Goal: Navigation & Orientation: Find specific page/section

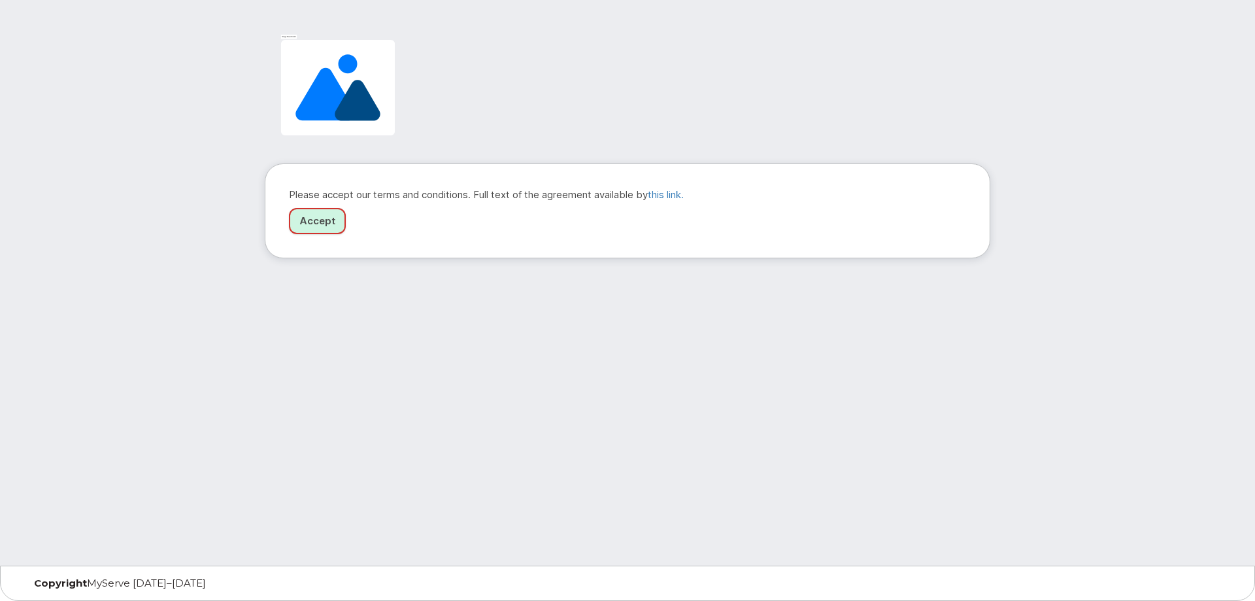
click at [316, 223] on link "Accept" at bounding box center [317, 221] width 57 height 27
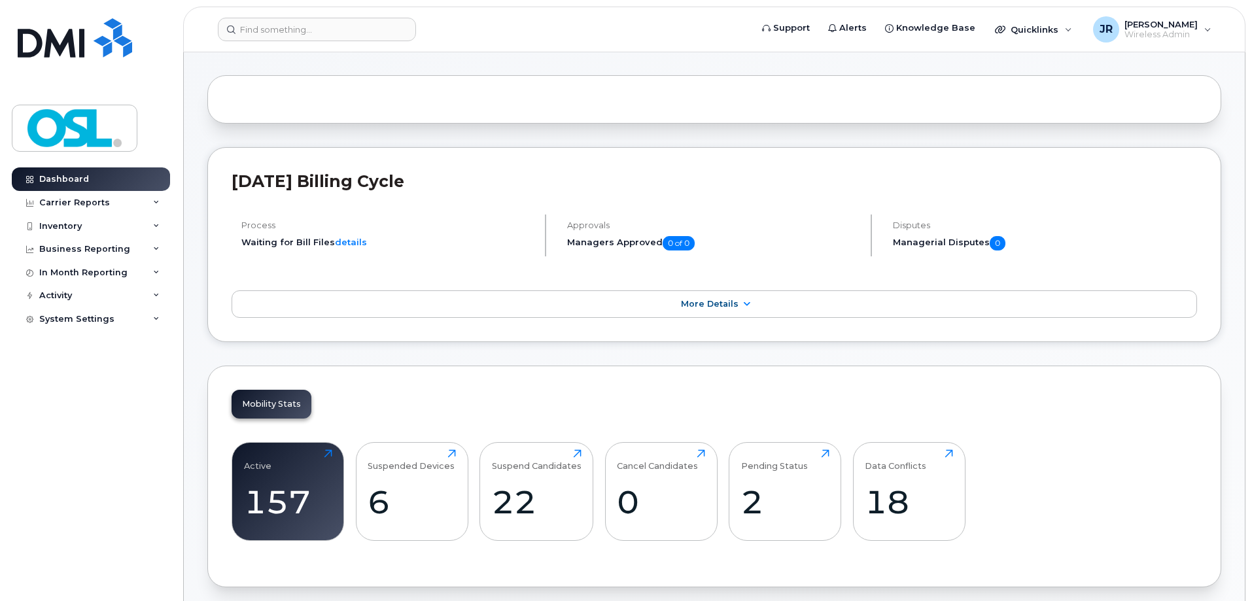
scroll to position [65, 0]
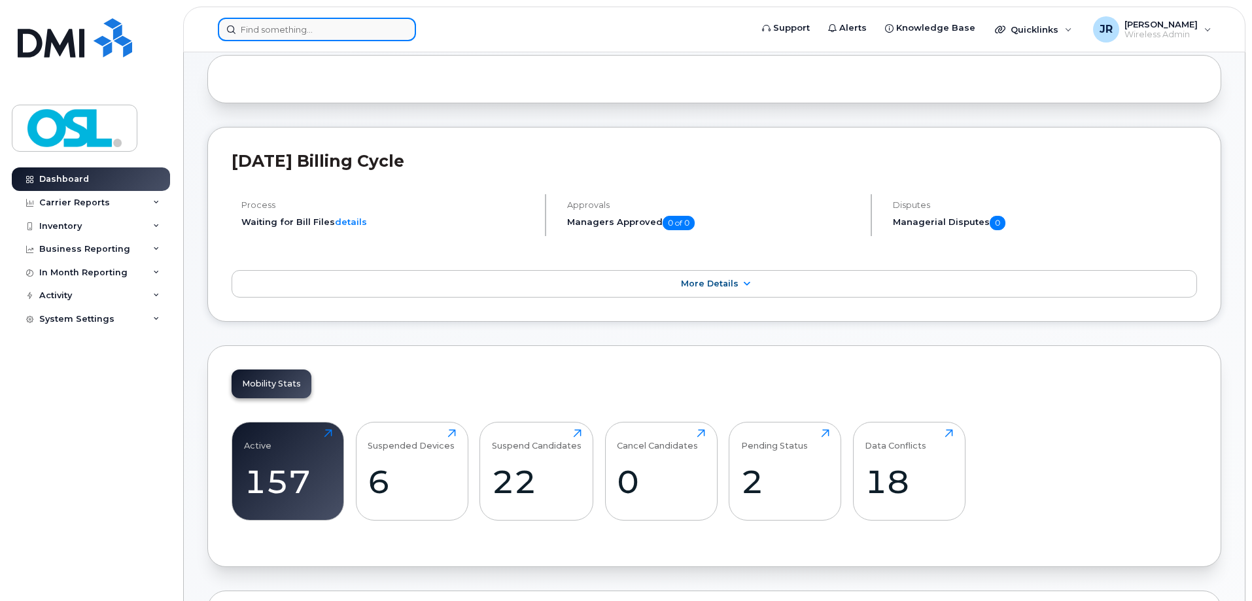
click at [271, 27] on input at bounding box center [317, 30] width 198 height 24
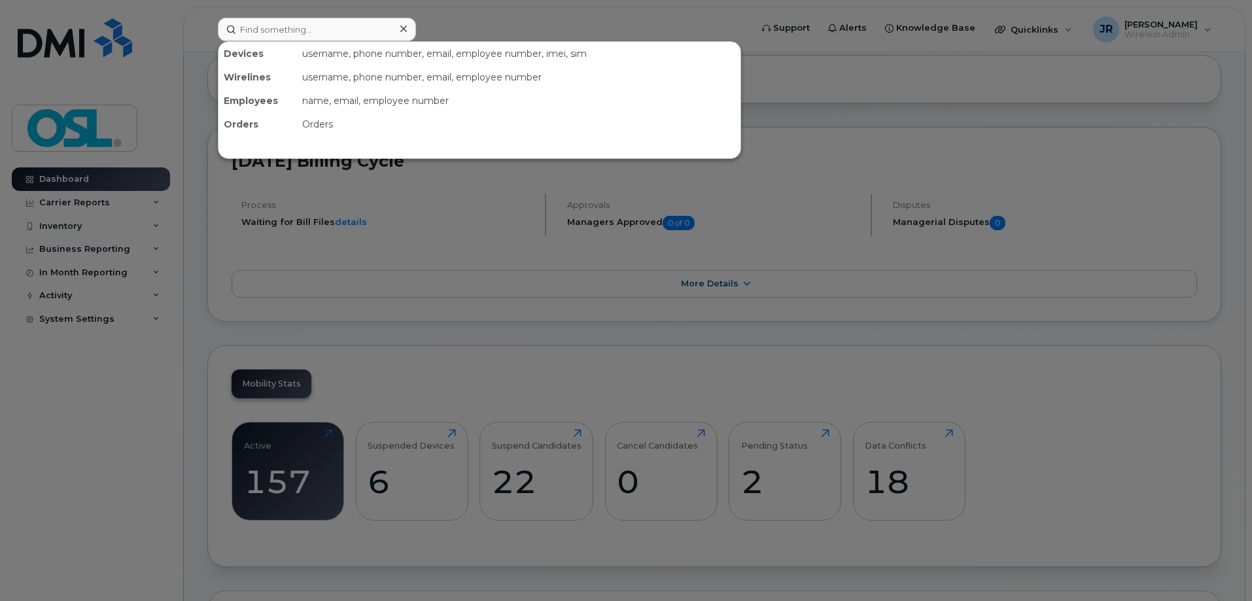
click at [80, 551] on div at bounding box center [626, 300] width 1252 height 601
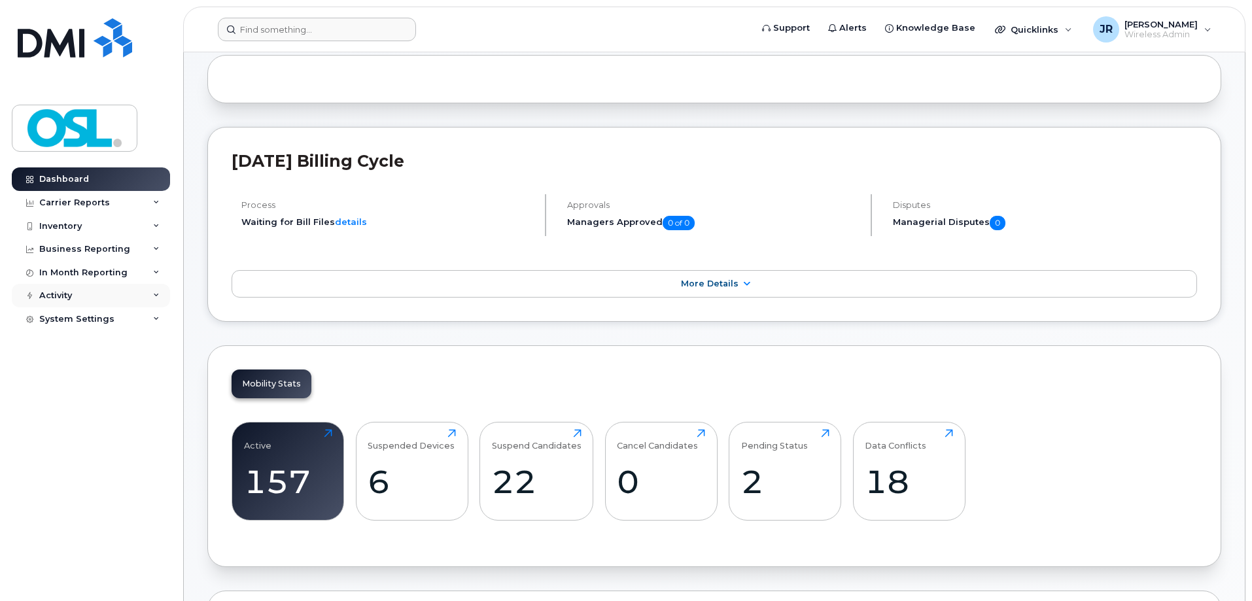
click at [121, 294] on div "Activity" at bounding box center [91, 296] width 158 height 24
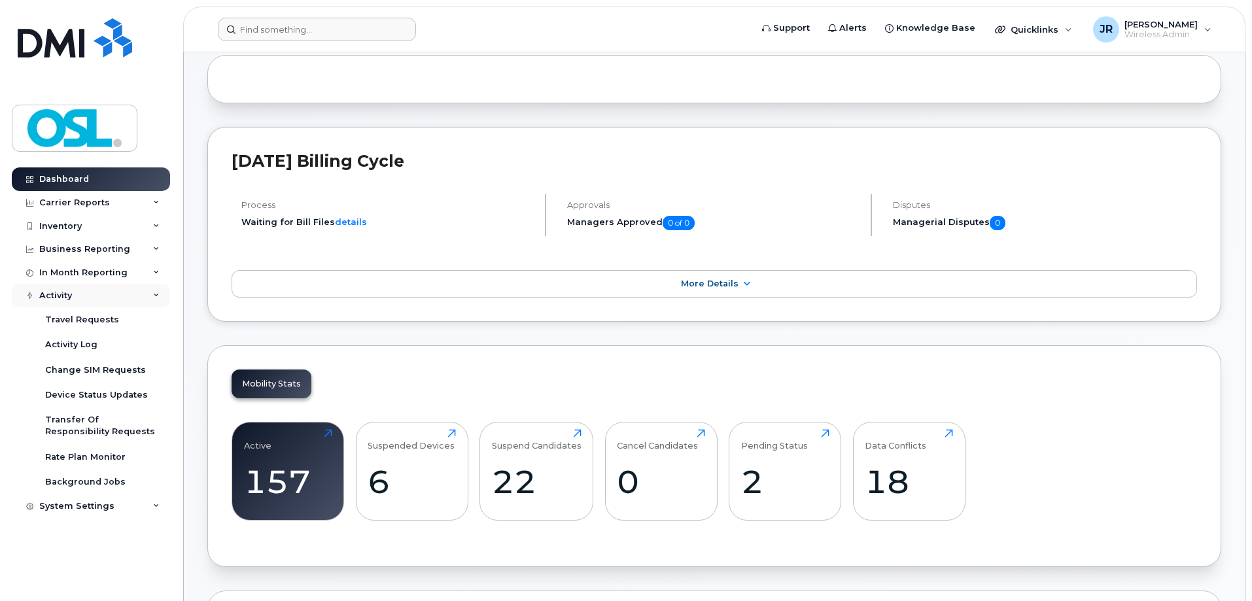
click at [121, 294] on div "Activity" at bounding box center [91, 296] width 158 height 24
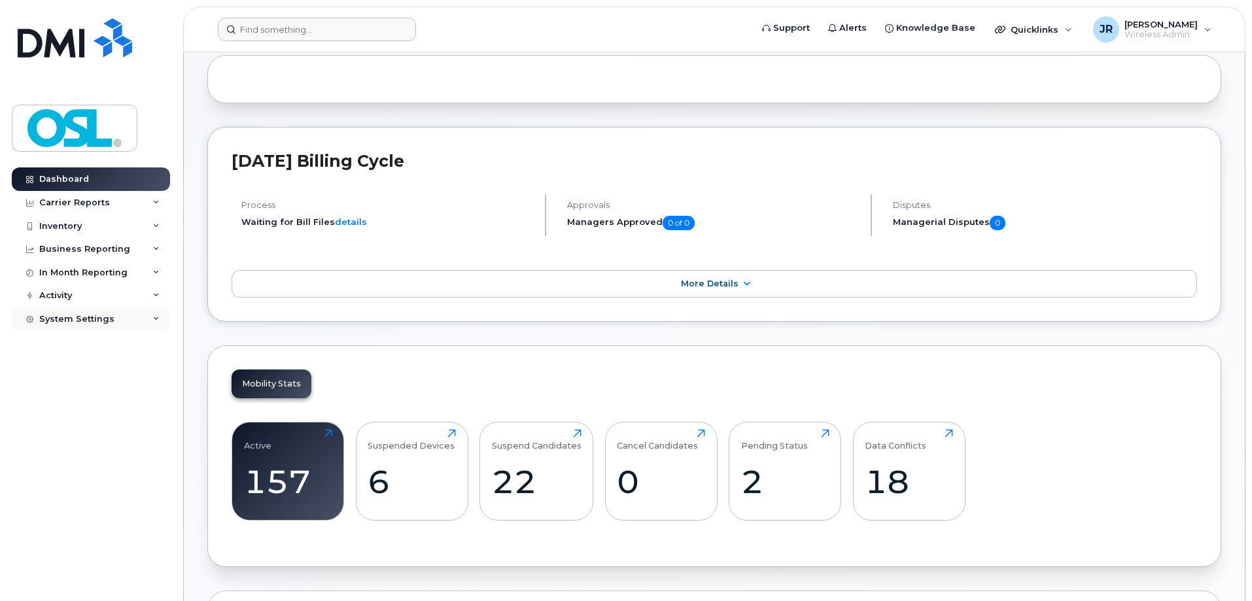
click at [114, 316] on div "System Settings" at bounding box center [91, 319] width 158 height 24
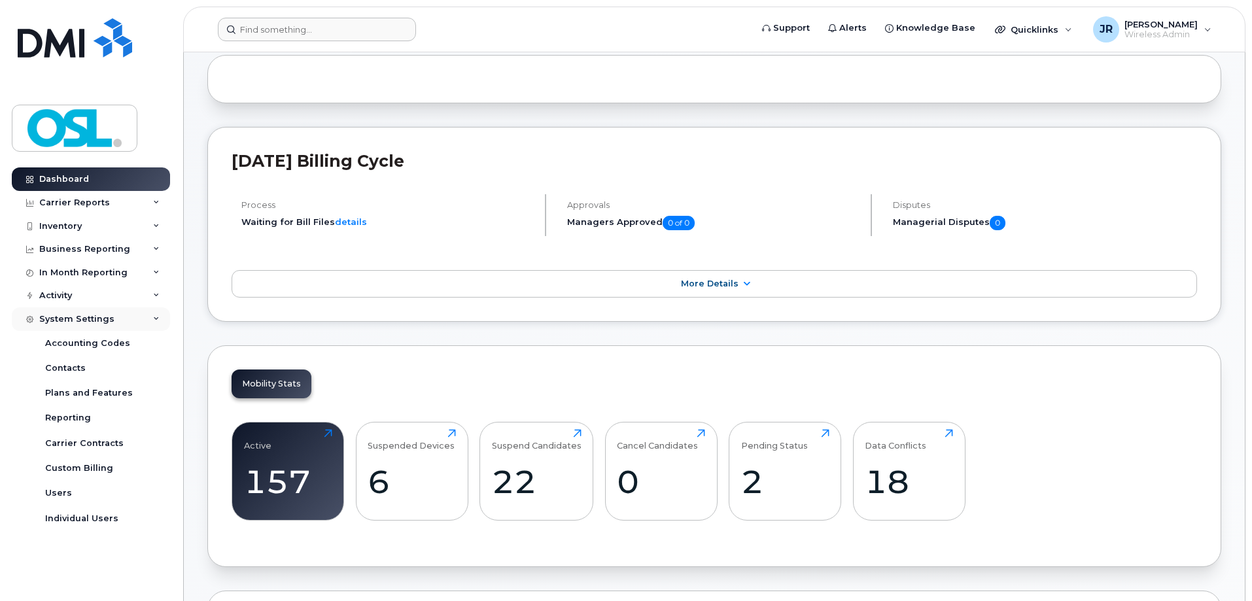
click at [118, 326] on div "System Settings" at bounding box center [91, 319] width 158 height 24
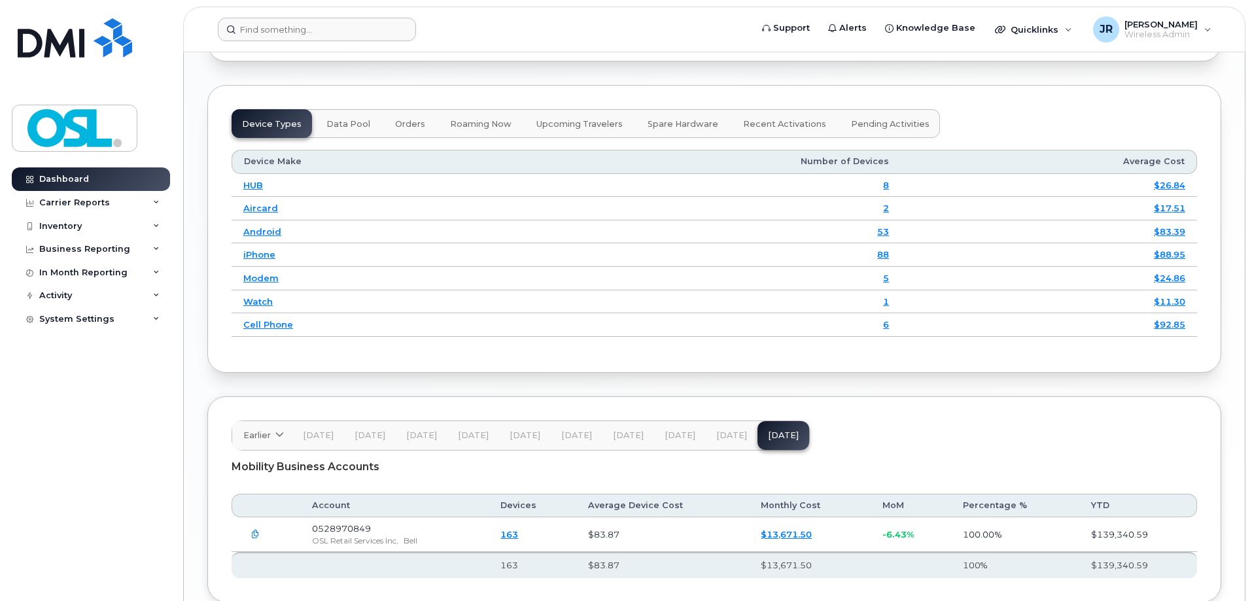
scroll to position [1681, 0]
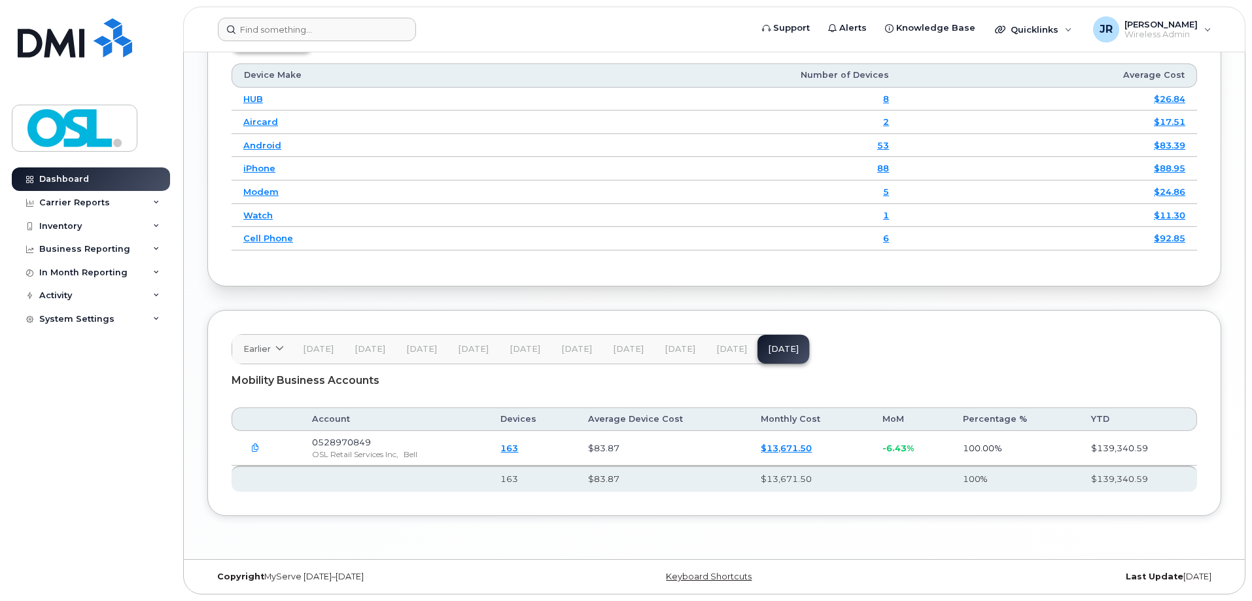
click at [518, 449] on link "163" at bounding box center [509, 448] width 18 height 10
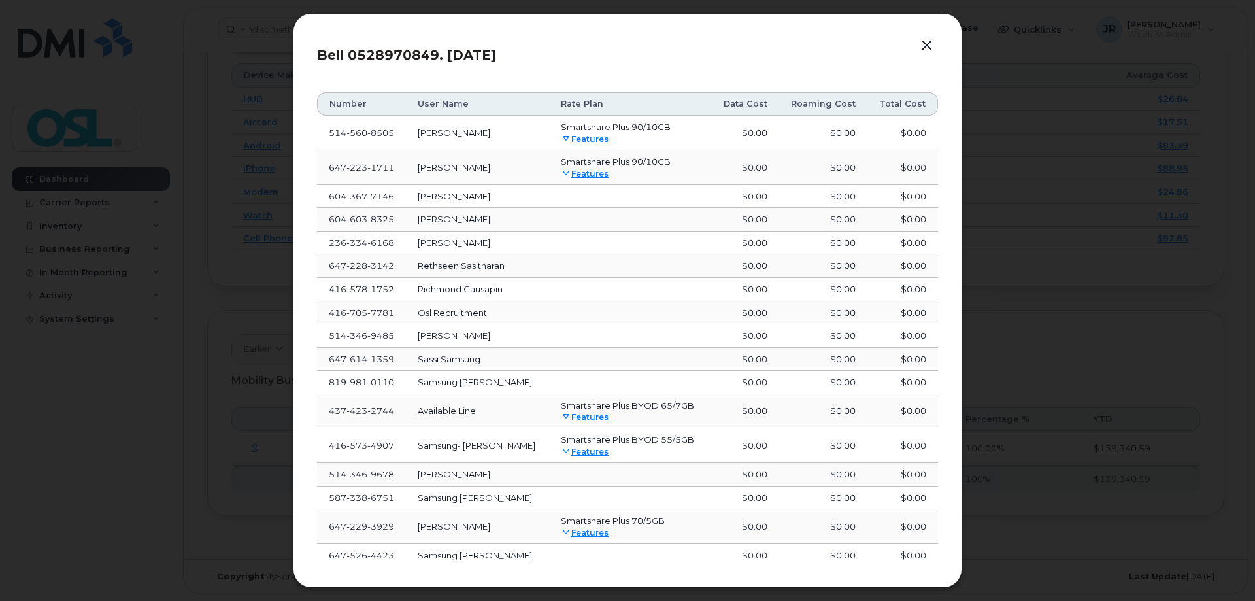
click at [928, 42] on button "button" at bounding box center [927, 46] width 20 height 18
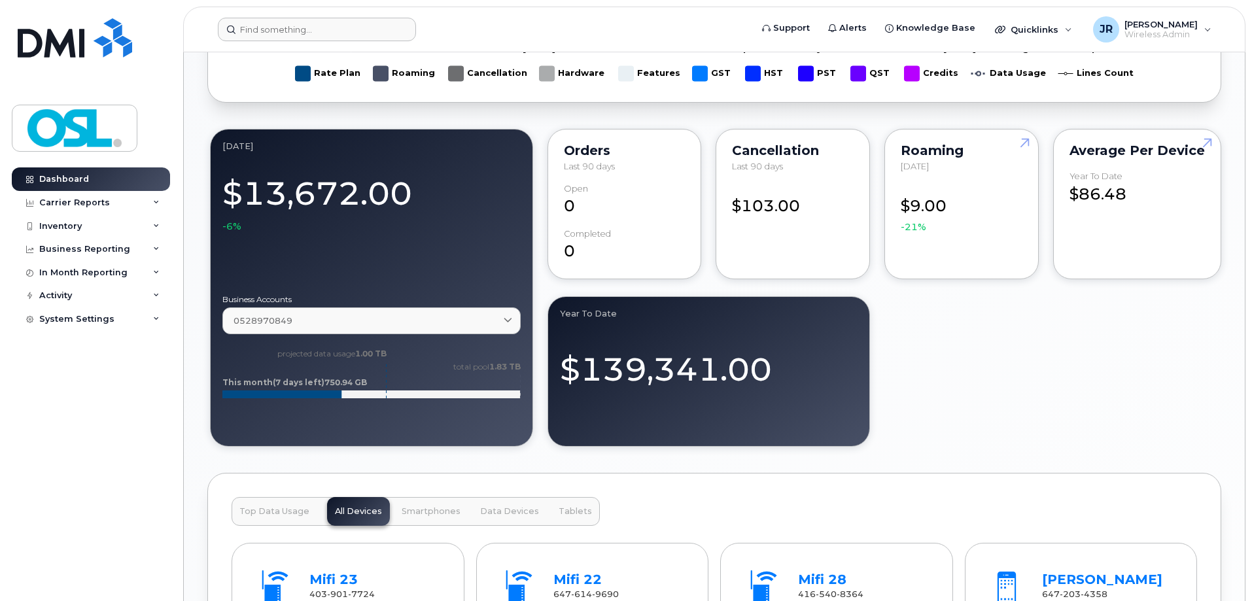
scroll to position [830, 0]
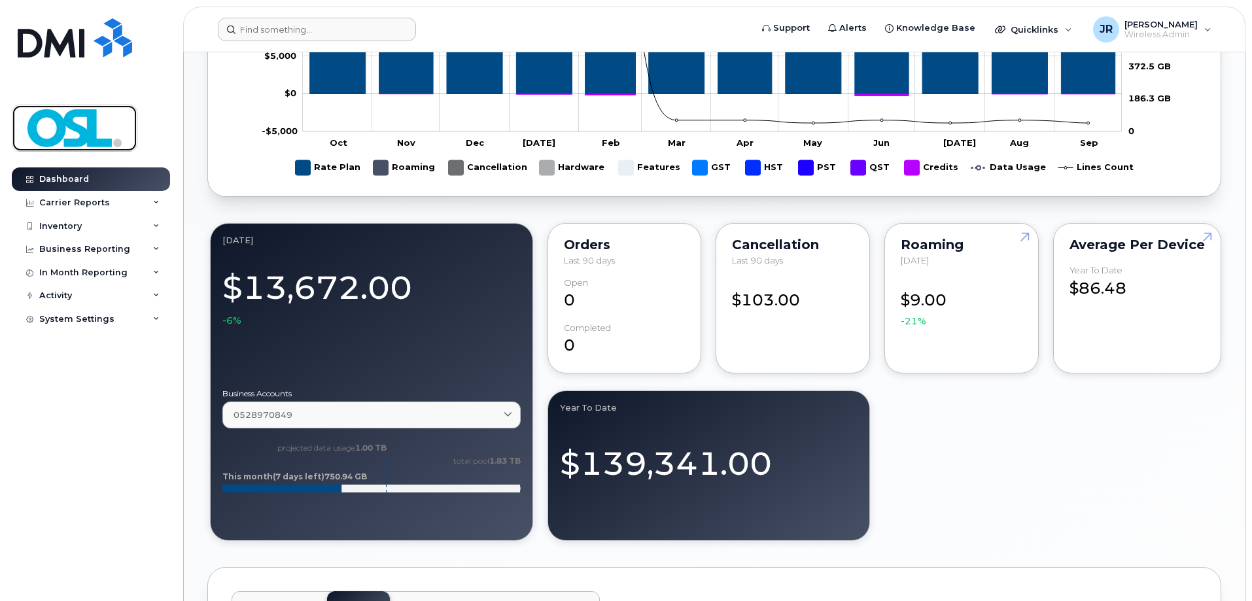
click at [95, 125] on img at bounding box center [74, 128] width 101 height 38
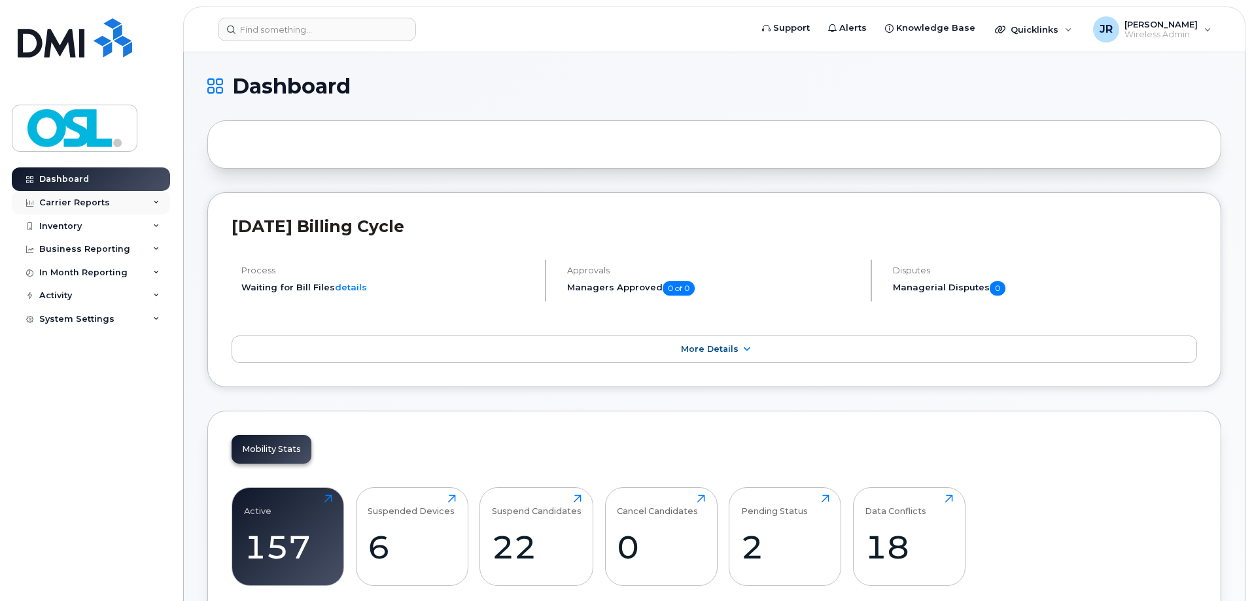
click at [155, 201] on icon at bounding box center [156, 202] width 7 height 7
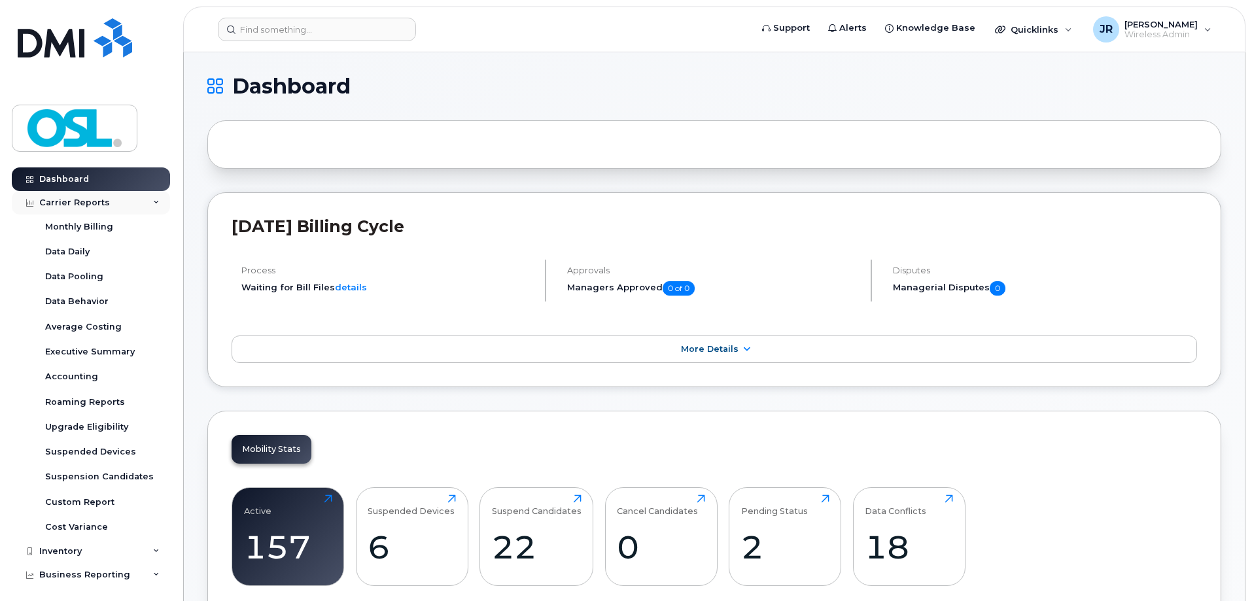
click at [155, 201] on icon at bounding box center [156, 202] width 7 height 7
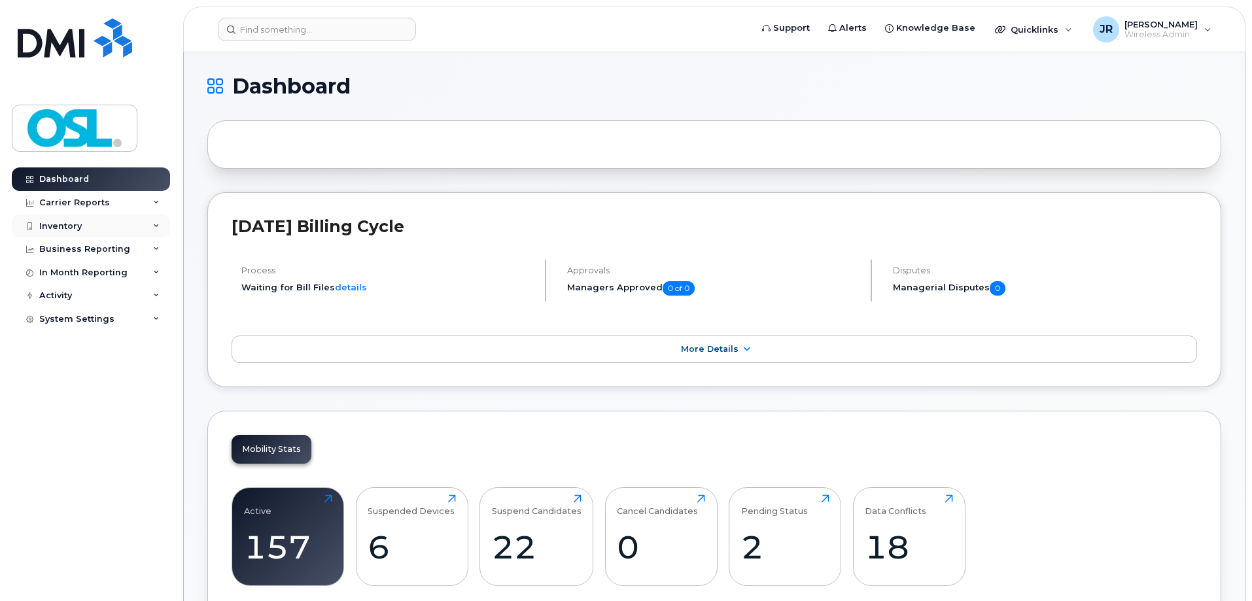
click at [154, 222] on div "Inventory" at bounding box center [91, 226] width 158 height 24
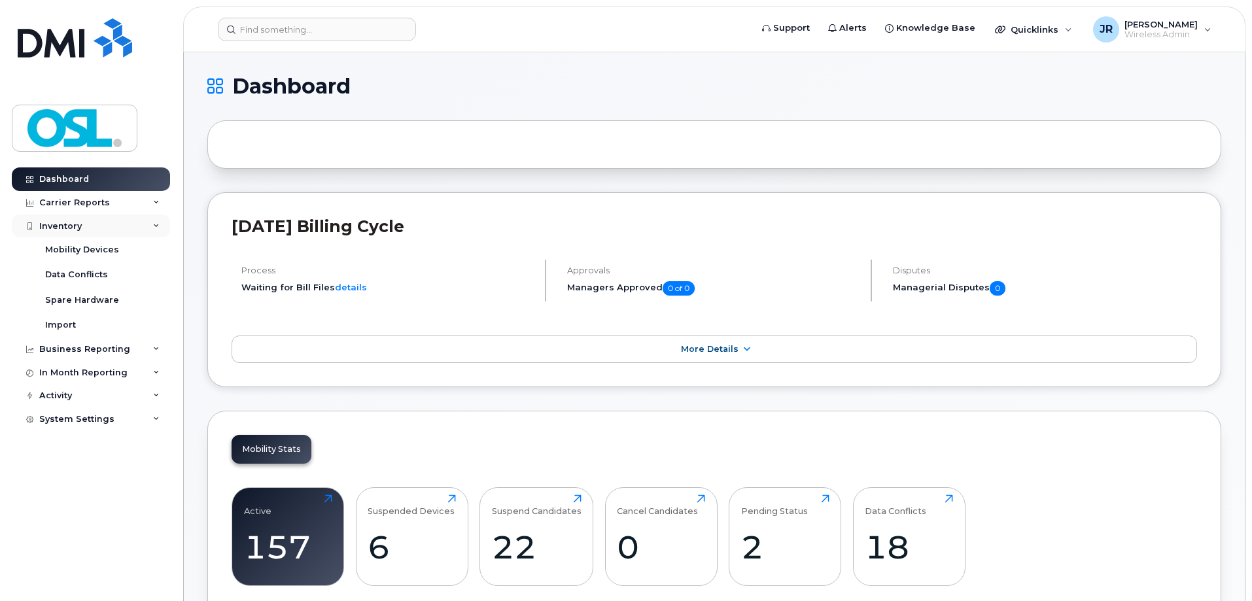
click at [154, 222] on div "Inventory" at bounding box center [91, 226] width 158 height 24
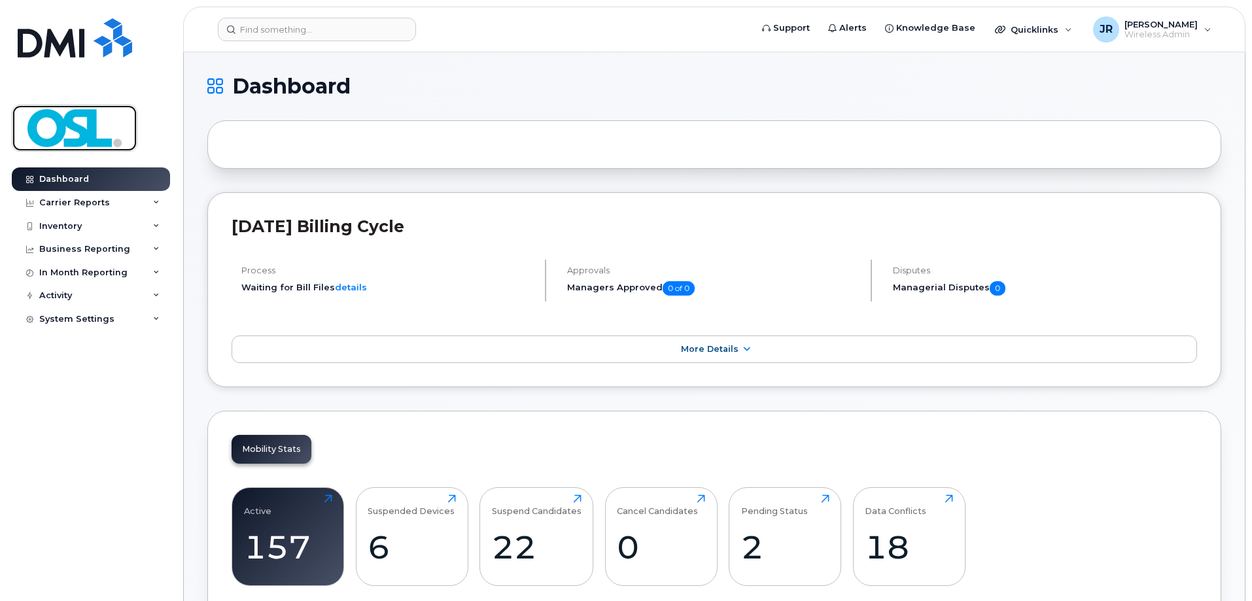
click at [72, 131] on img at bounding box center [74, 128] width 101 height 38
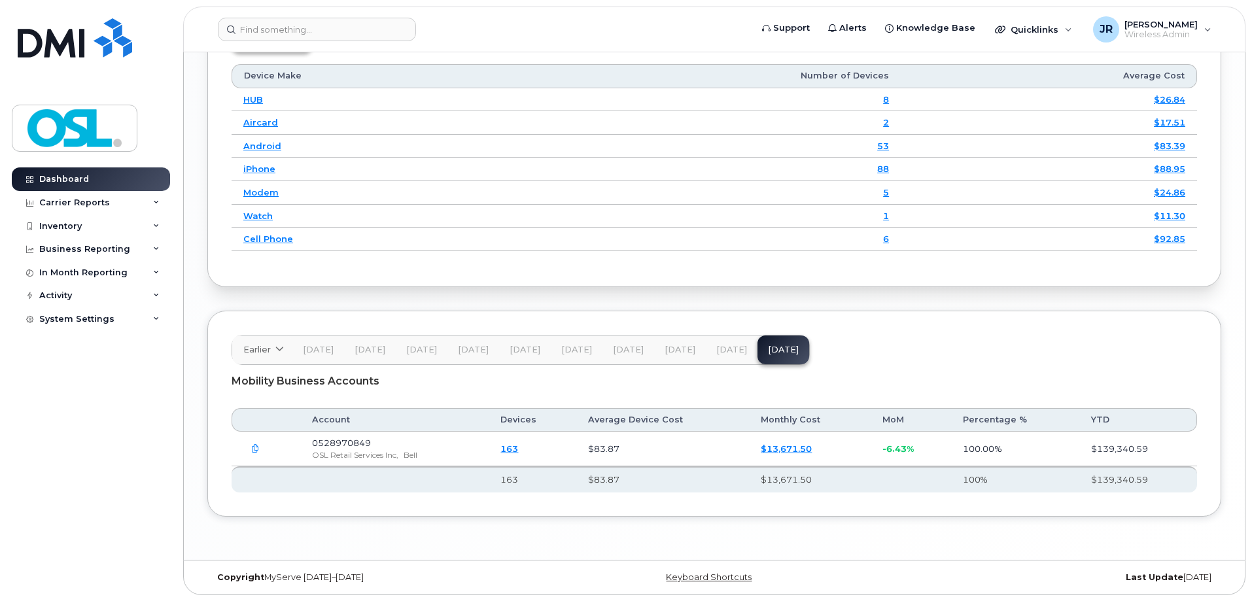
scroll to position [1681, 0]
click at [341, 444] on span "0528970849" at bounding box center [341, 442] width 59 height 10
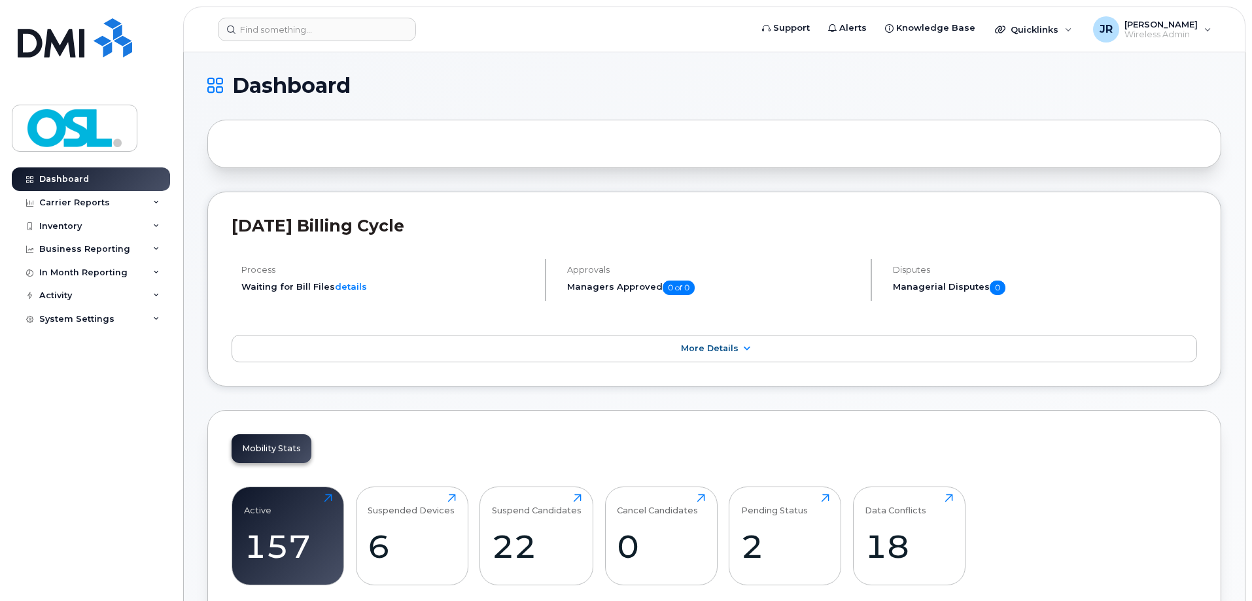
scroll to position [0, 0]
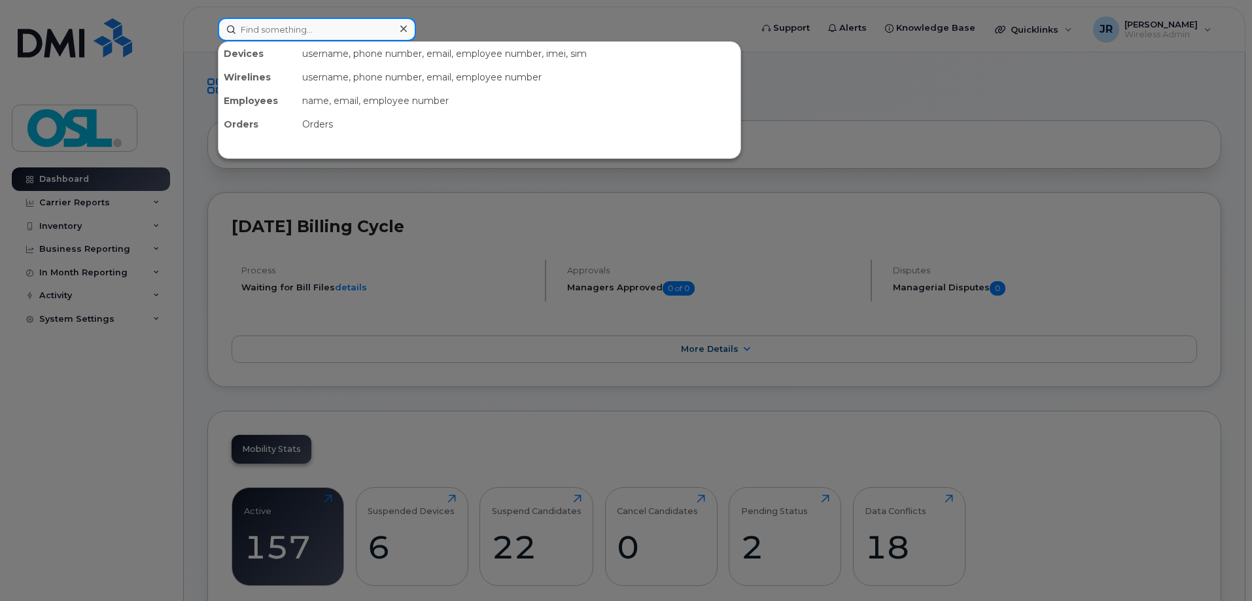
click at [322, 35] on input at bounding box center [317, 30] width 198 height 24
click at [204, 22] on div at bounding box center [626, 300] width 1252 height 601
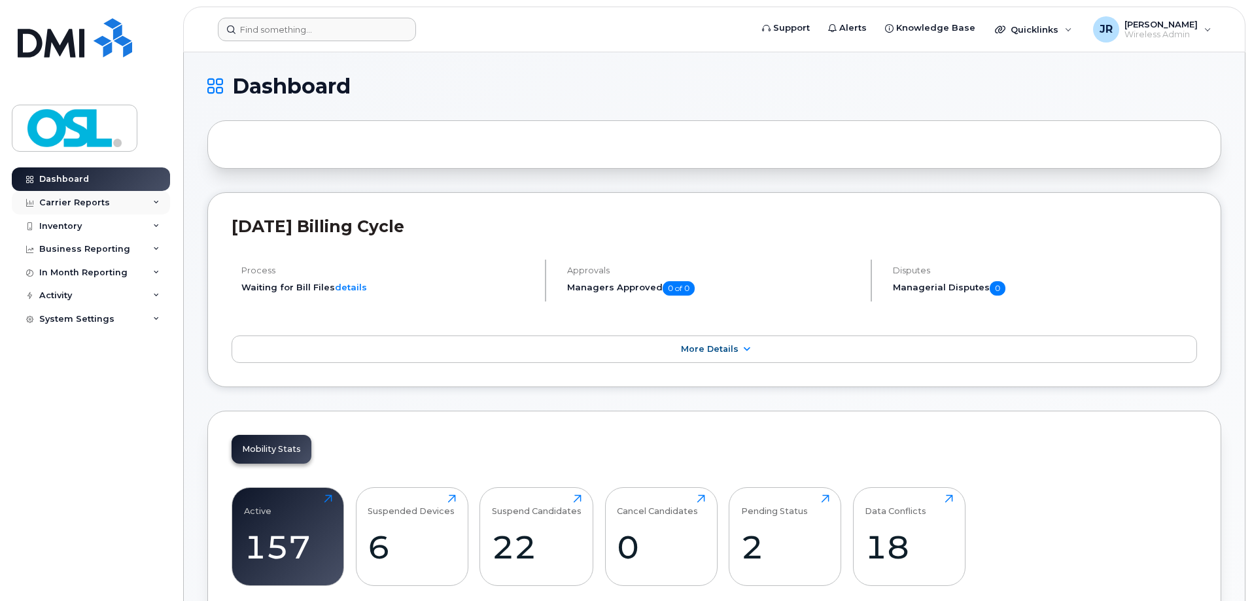
click at [97, 199] on div "Carrier Reports" at bounding box center [74, 202] width 71 height 10
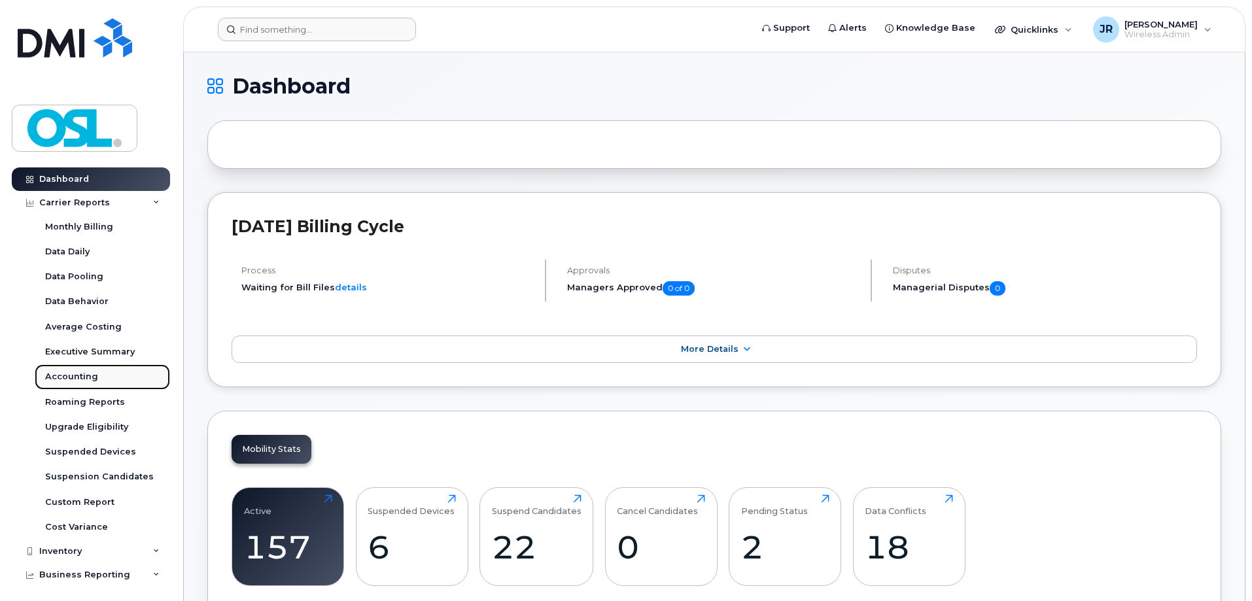
click at [75, 371] on div "Accounting" at bounding box center [71, 377] width 53 height 12
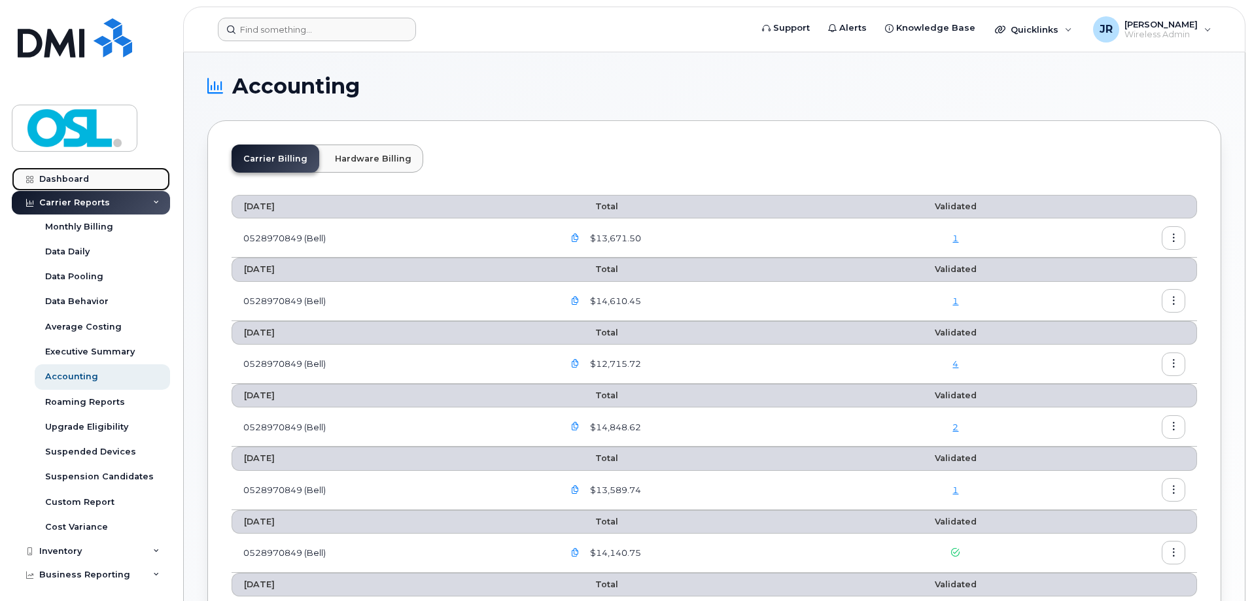
click at [77, 182] on div "Dashboard" at bounding box center [64, 179] width 50 height 10
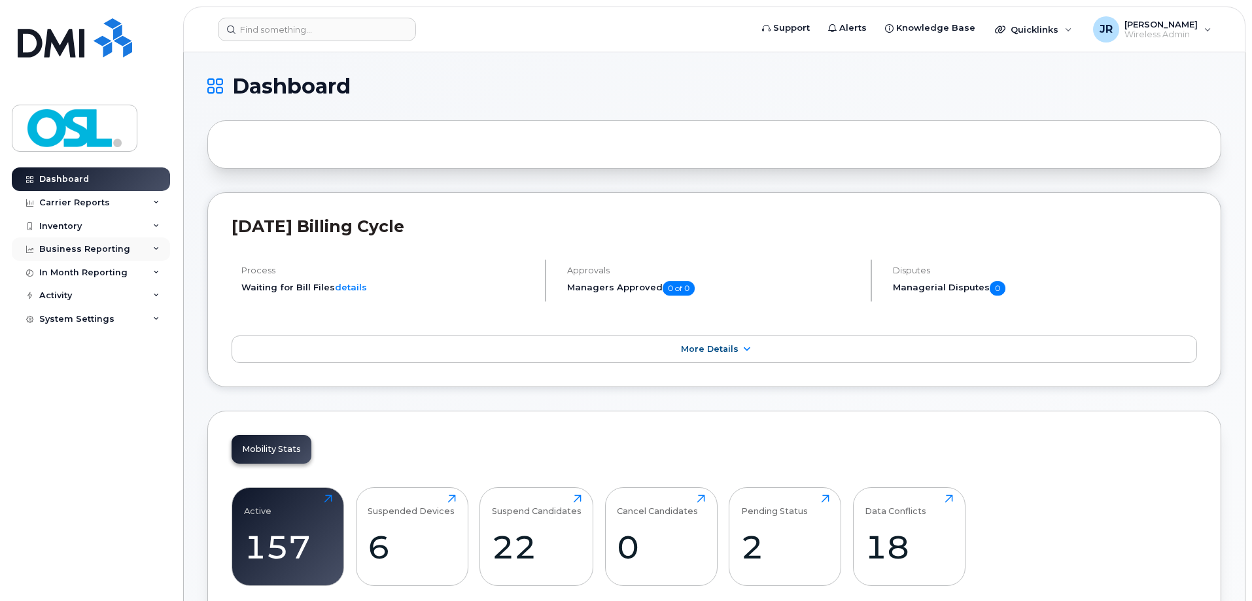
click at [89, 241] on div "Business Reporting" at bounding box center [91, 249] width 158 height 24
click at [67, 294] on div "Activity" at bounding box center [55, 295] width 33 height 10
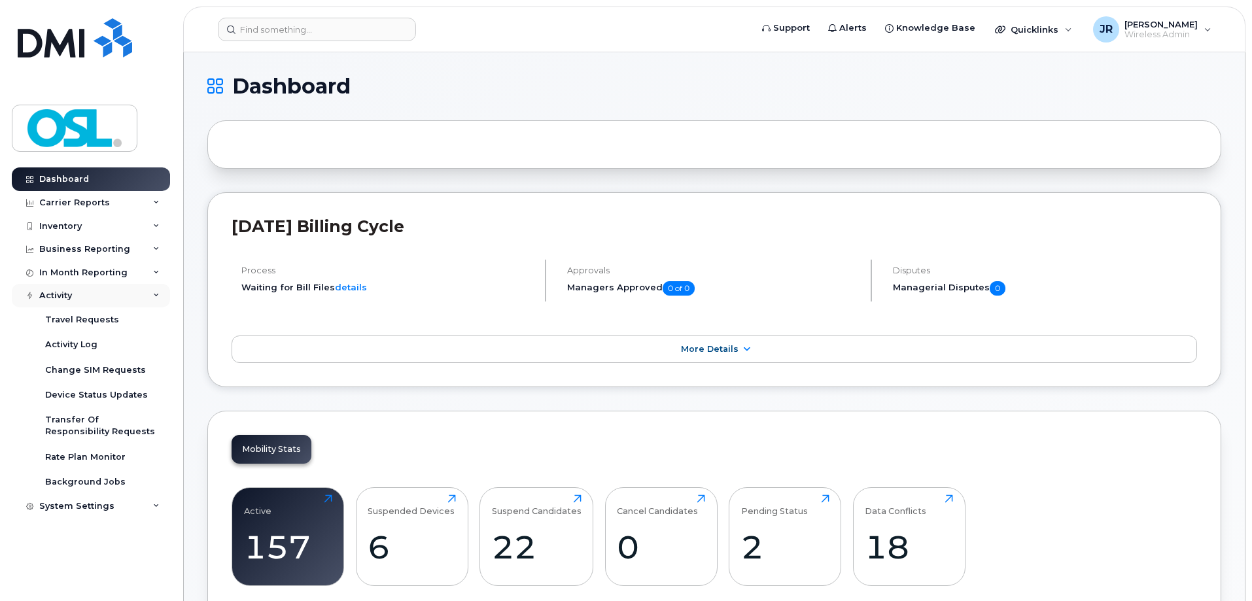
click at [67, 294] on div "Activity" at bounding box center [55, 295] width 33 height 10
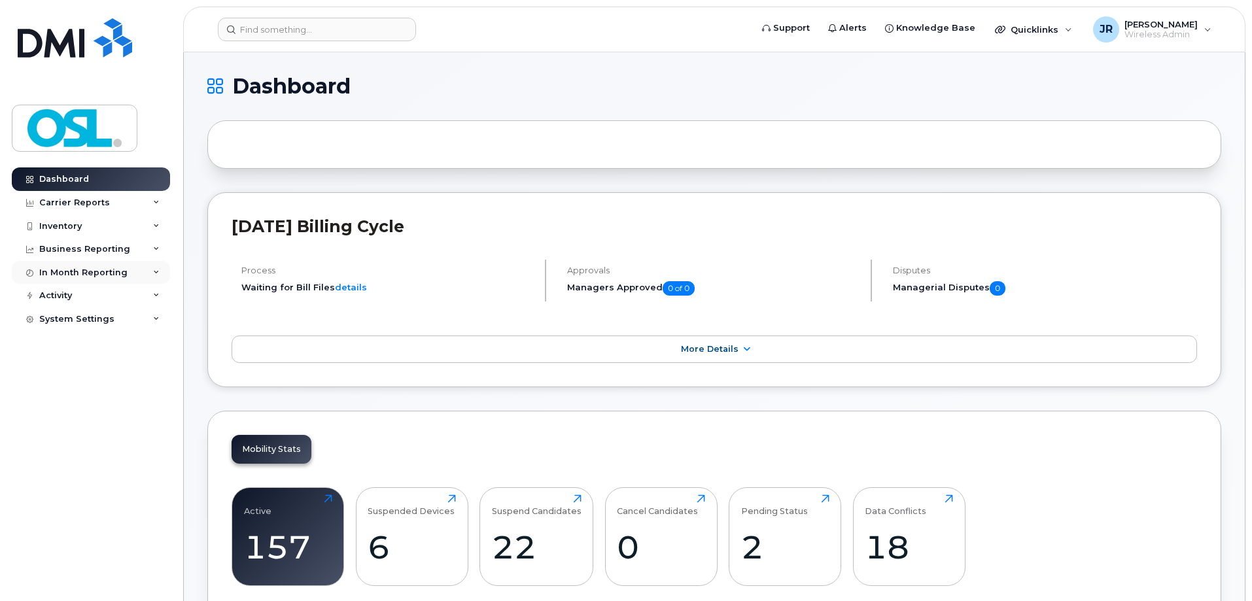
click at [67, 277] on div "In Month Reporting" at bounding box center [83, 272] width 88 height 10
click at [67, 205] on div "Carrier Reports" at bounding box center [74, 202] width 71 height 10
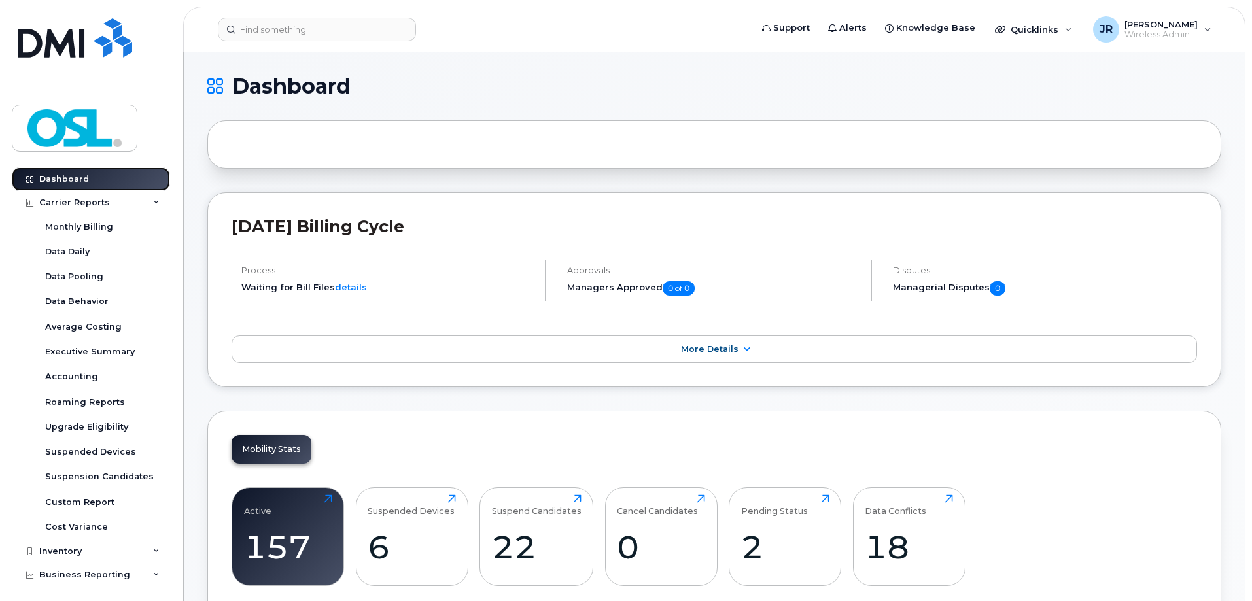
click at [73, 186] on link "Dashboard" at bounding box center [91, 179] width 158 height 24
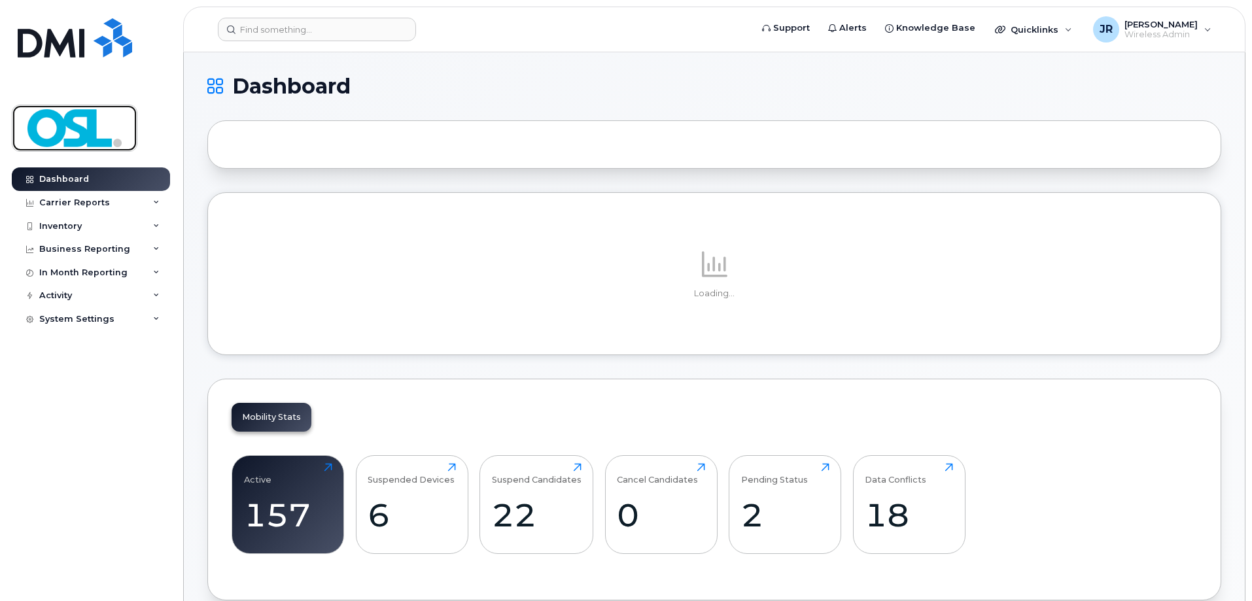
click at [63, 143] on img at bounding box center [74, 128] width 101 height 38
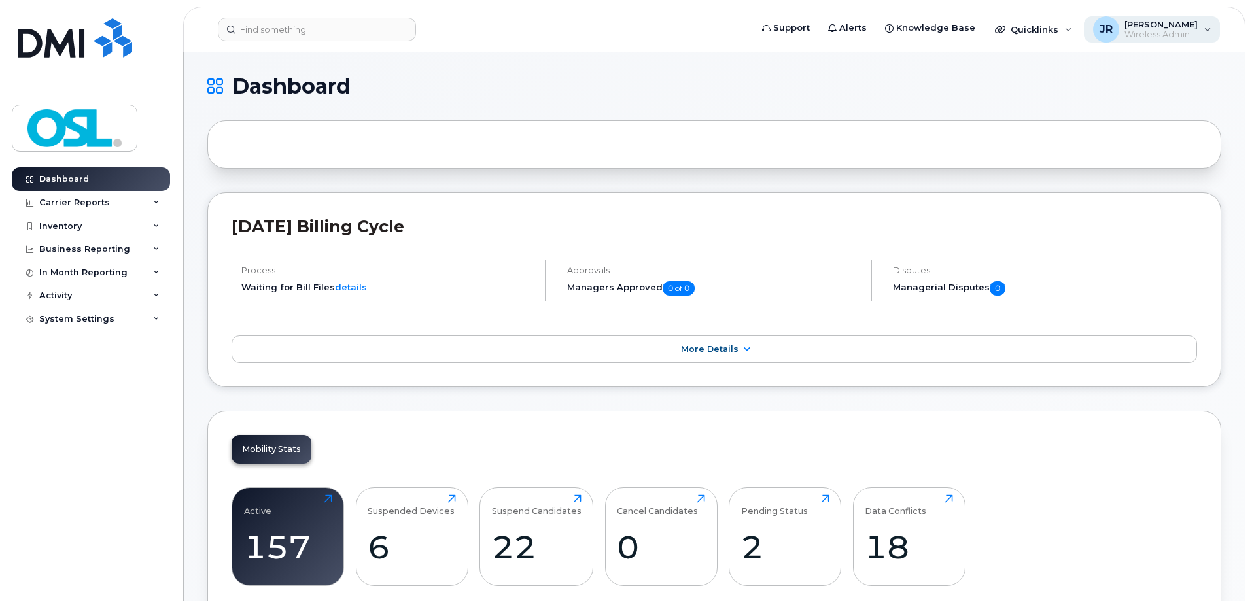
click at [1209, 27] on div "JR Joel Rambarrat Wireless Admin" at bounding box center [1152, 29] width 137 height 26
click at [1076, 24] on div "Quicklinks" at bounding box center [1032, 29] width 95 height 26
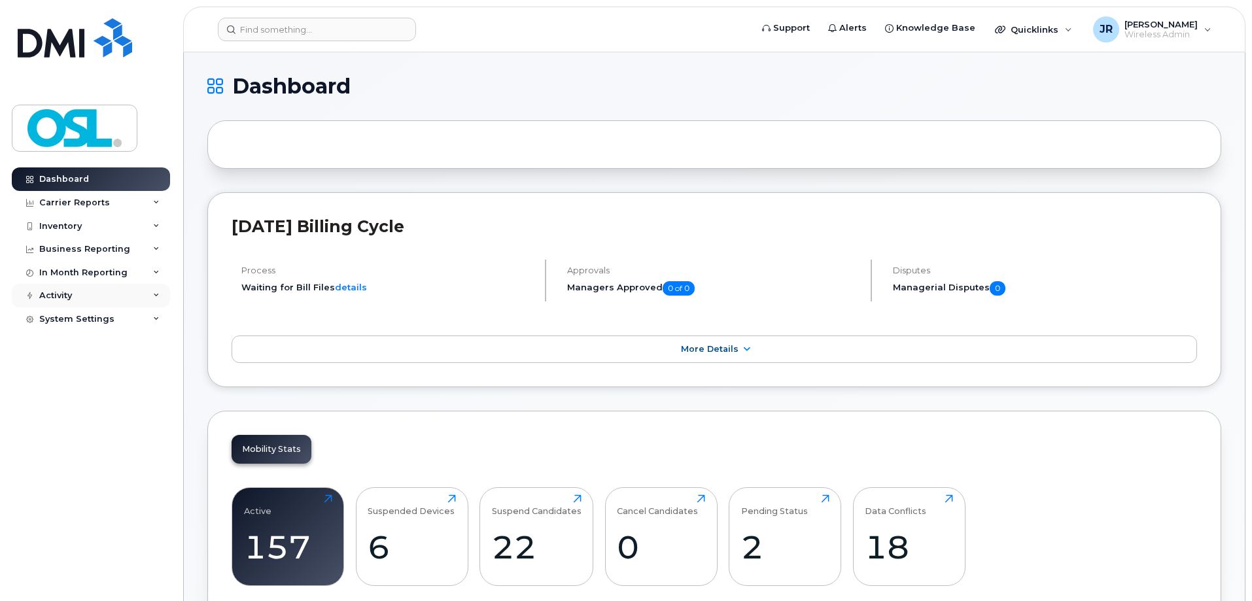
click at [90, 292] on div "Activity" at bounding box center [91, 296] width 158 height 24
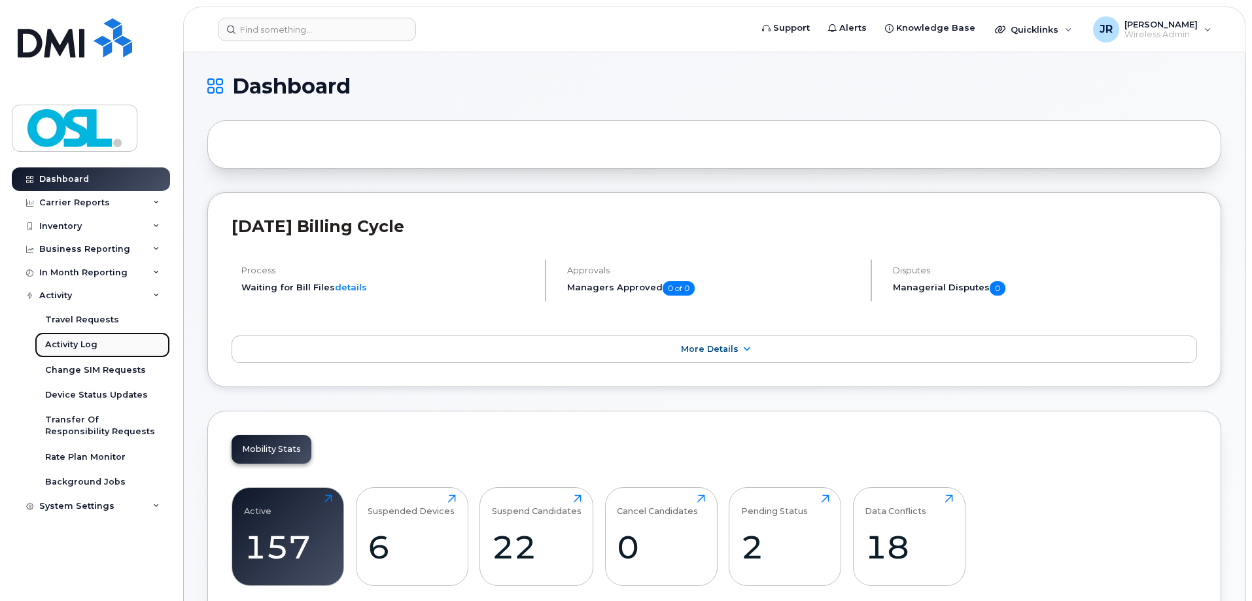
click at [104, 335] on link "Activity Log" at bounding box center [102, 344] width 135 height 25
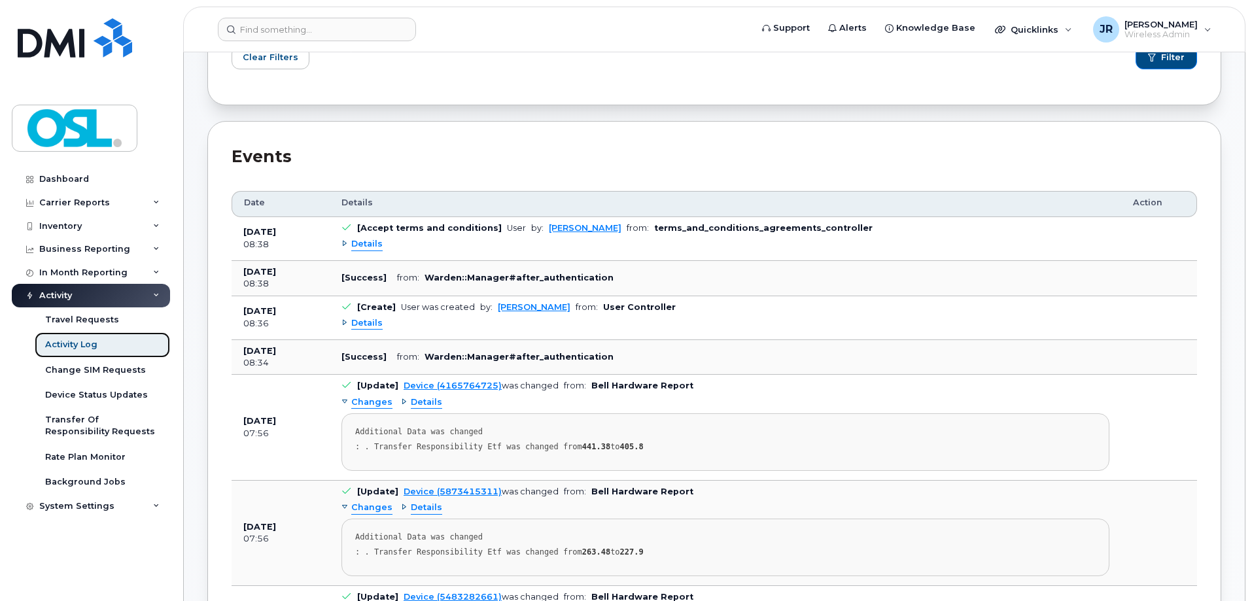
scroll to position [327, 0]
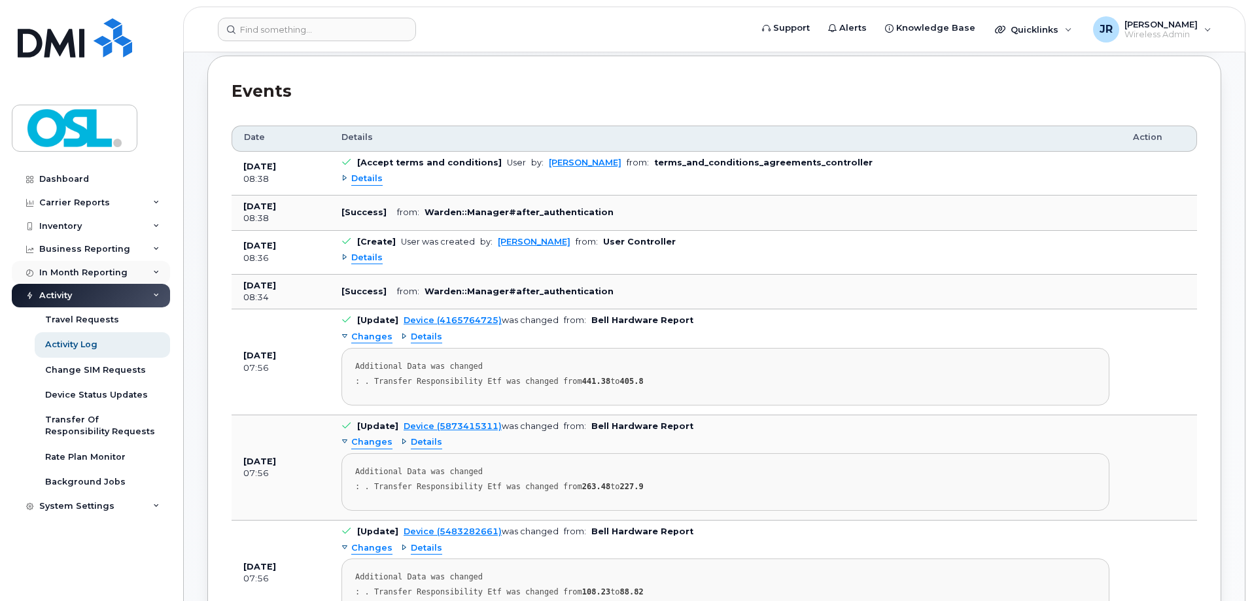
click at [129, 273] on div "In Month Reporting" at bounding box center [91, 273] width 158 height 24
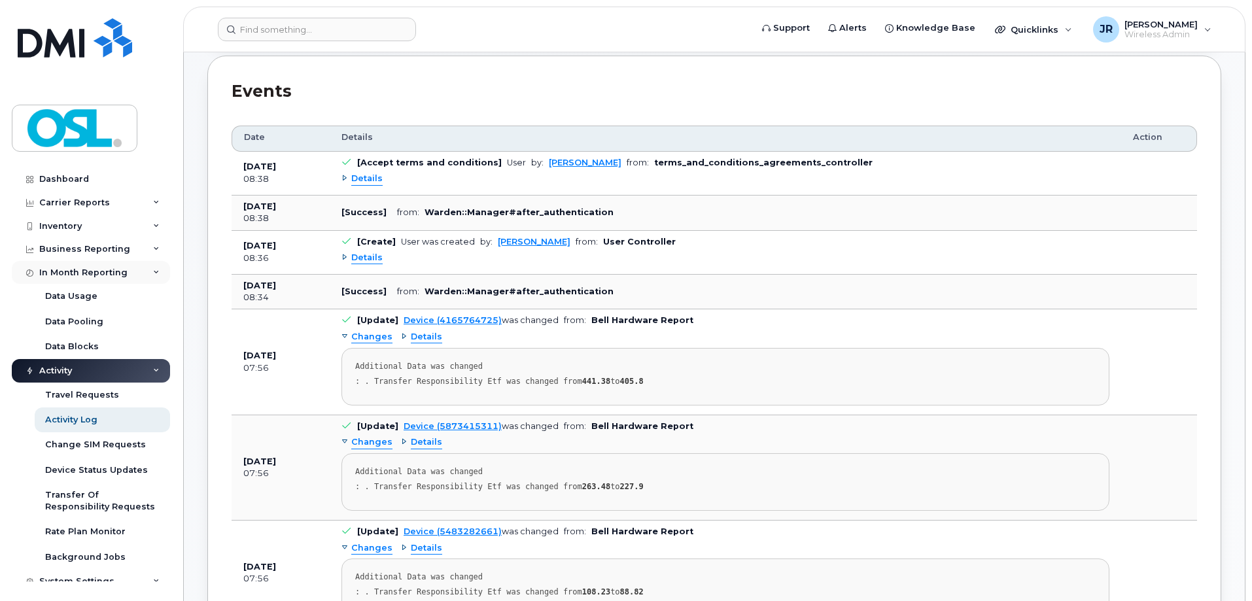
click at [129, 273] on div "In Month Reporting" at bounding box center [91, 273] width 158 height 24
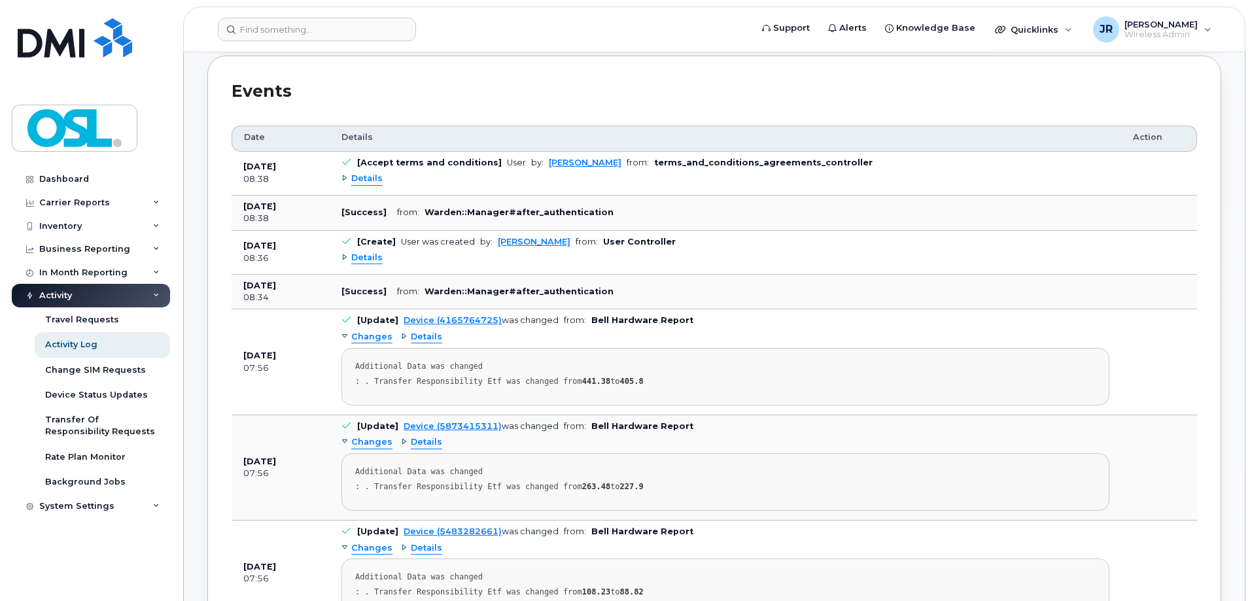
click at [116, 290] on div "Activity" at bounding box center [91, 296] width 158 height 24
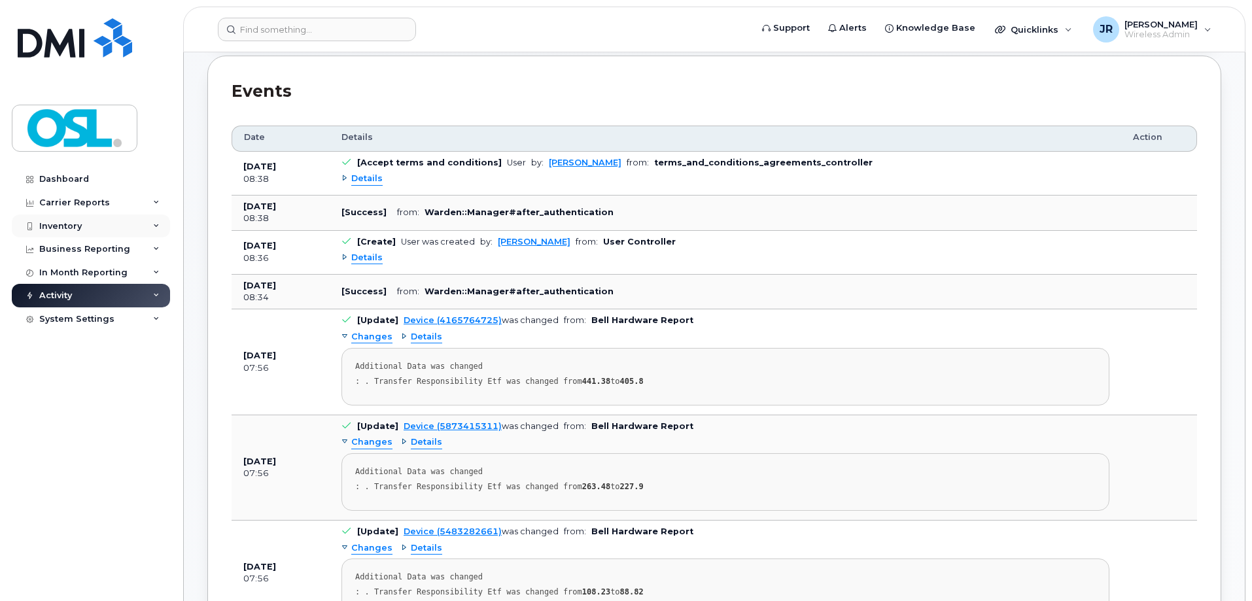
click at [95, 228] on div "Inventory" at bounding box center [91, 226] width 158 height 24
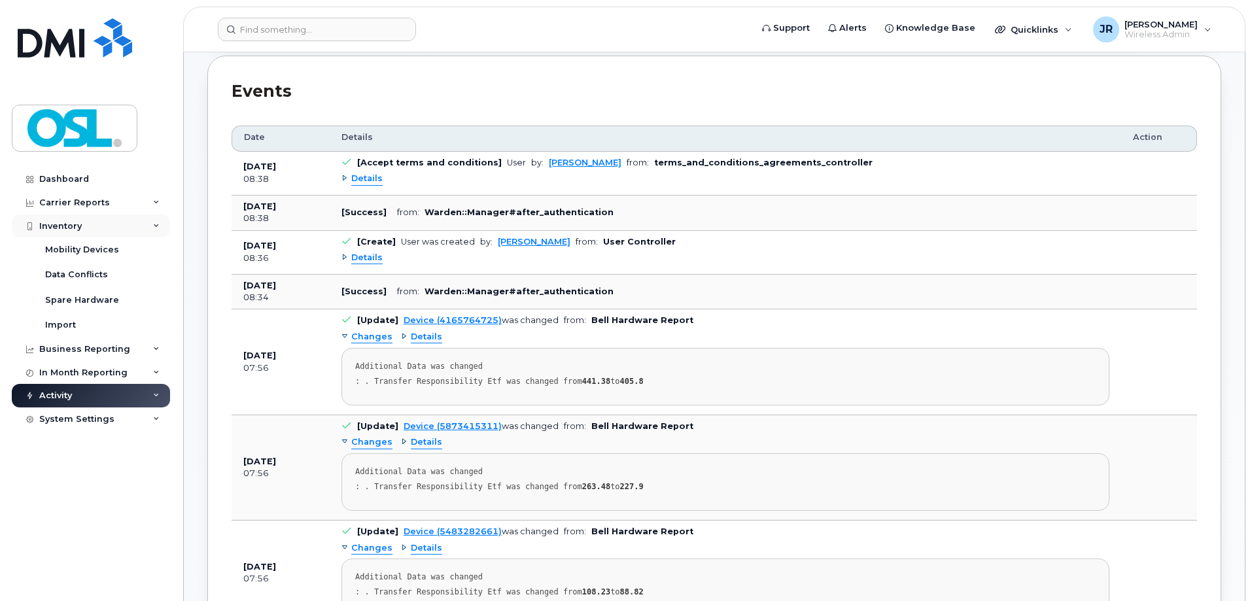
click at [95, 228] on div "Inventory" at bounding box center [91, 226] width 158 height 24
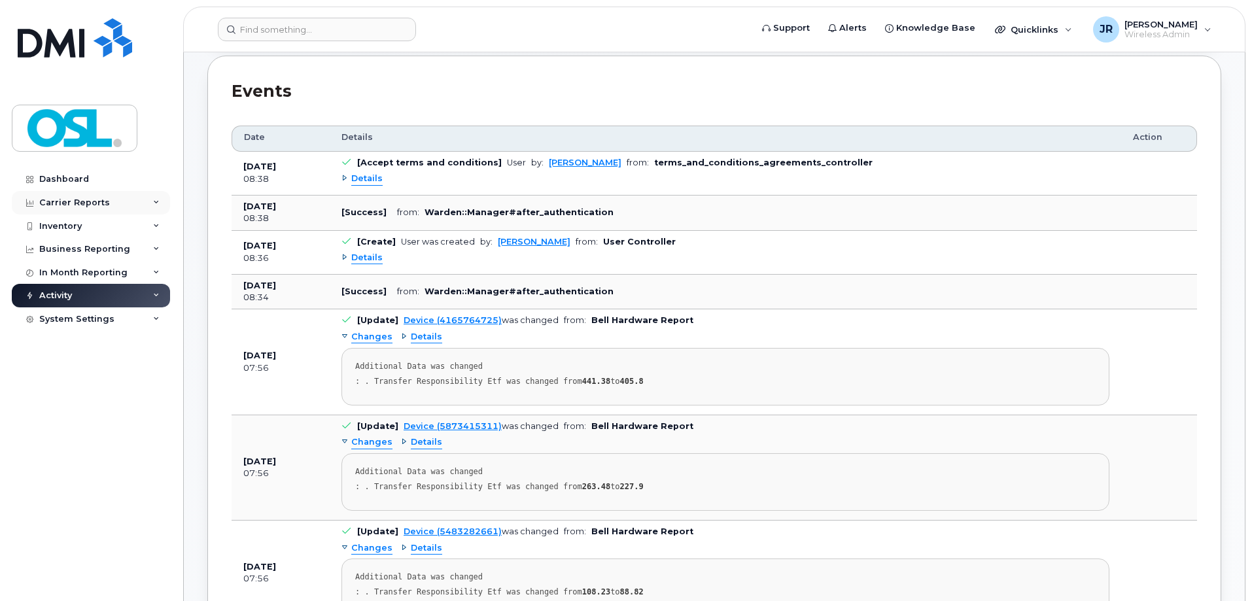
click at [101, 203] on div "Carrier Reports" at bounding box center [74, 202] width 71 height 10
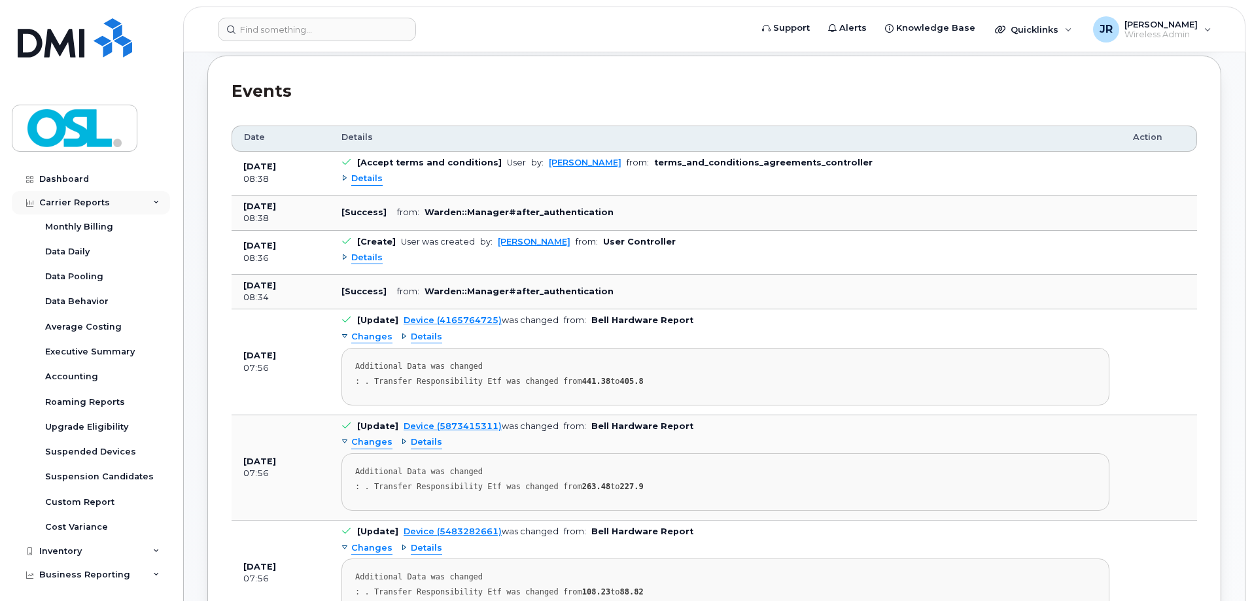
click at [101, 203] on div "Carrier Reports" at bounding box center [74, 202] width 71 height 10
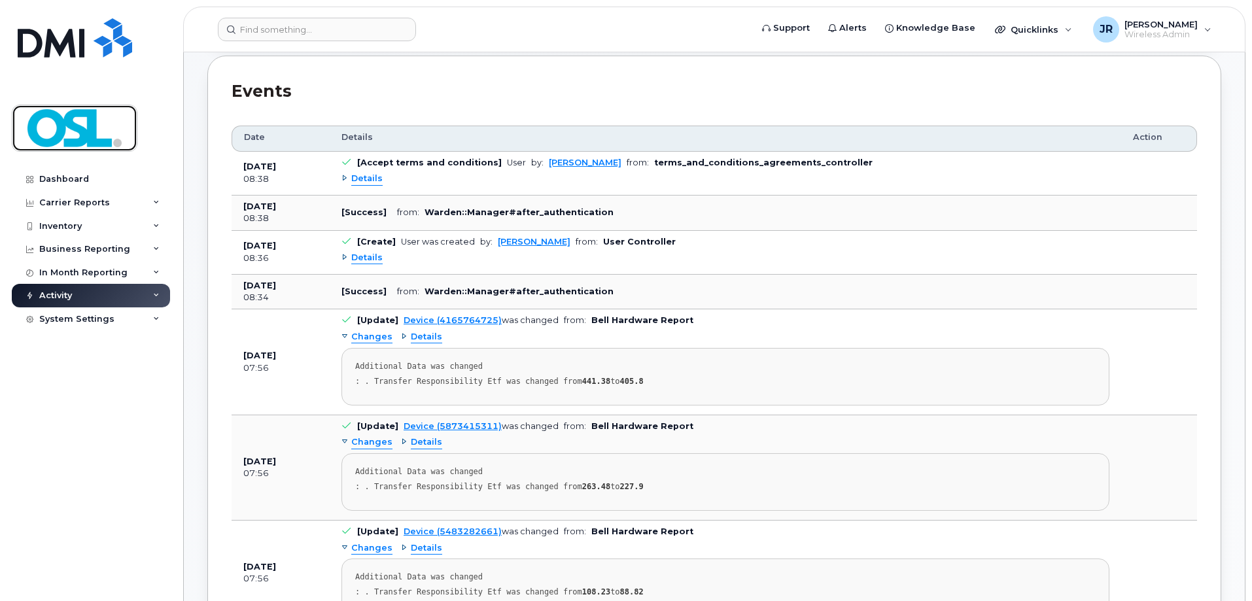
click at [73, 129] on img at bounding box center [74, 128] width 101 height 38
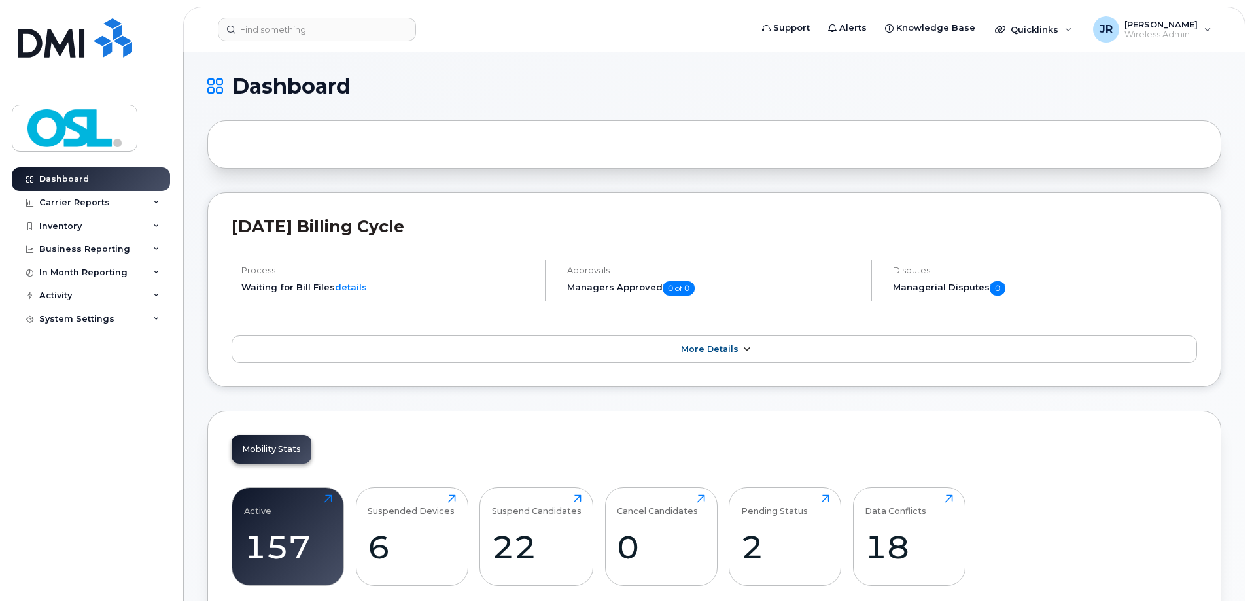
click at [726, 347] on span "More Details" at bounding box center [710, 349] width 58 height 10
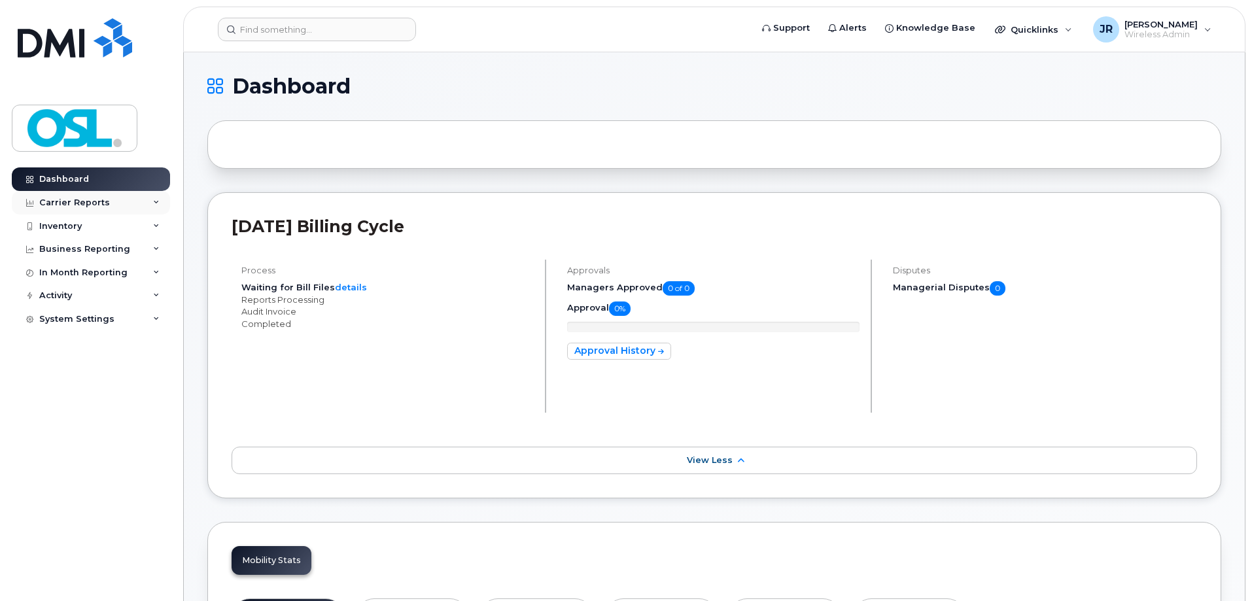
click at [162, 200] on div "Carrier Reports" at bounding box center [91, 203] width 158 height 24
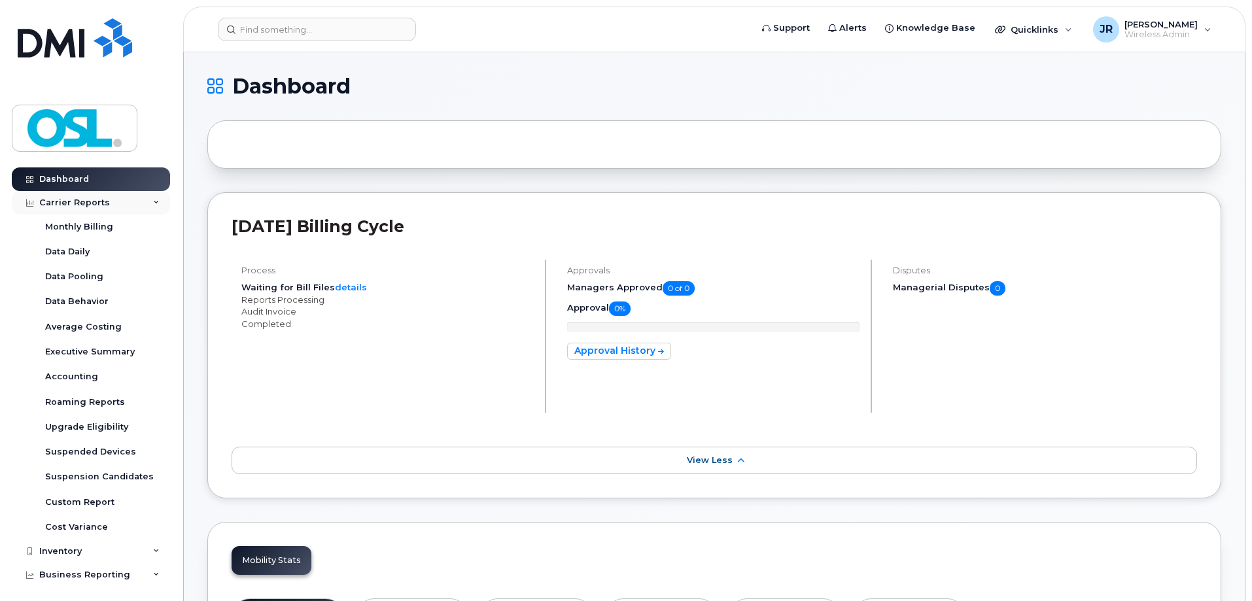
click at [153, 196] on div "Carrier Reports" at bounding box center [91, 203] width 158 height 24
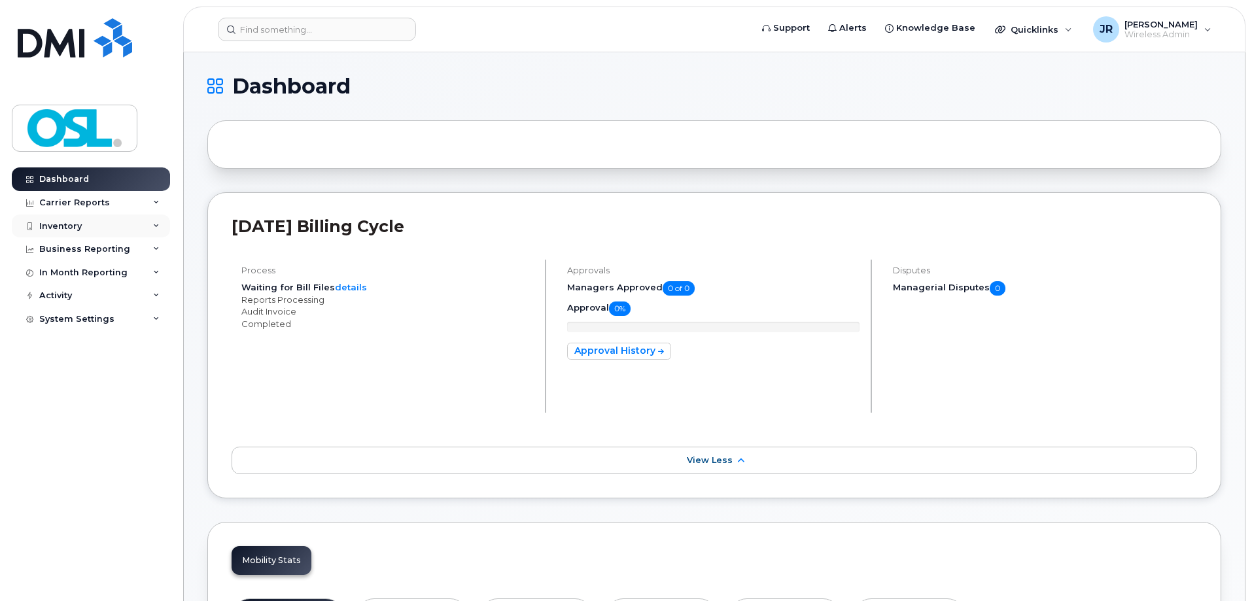
click at [159, 217] on div "Inventory" at bounding box center [91, 226] width 158 height 24
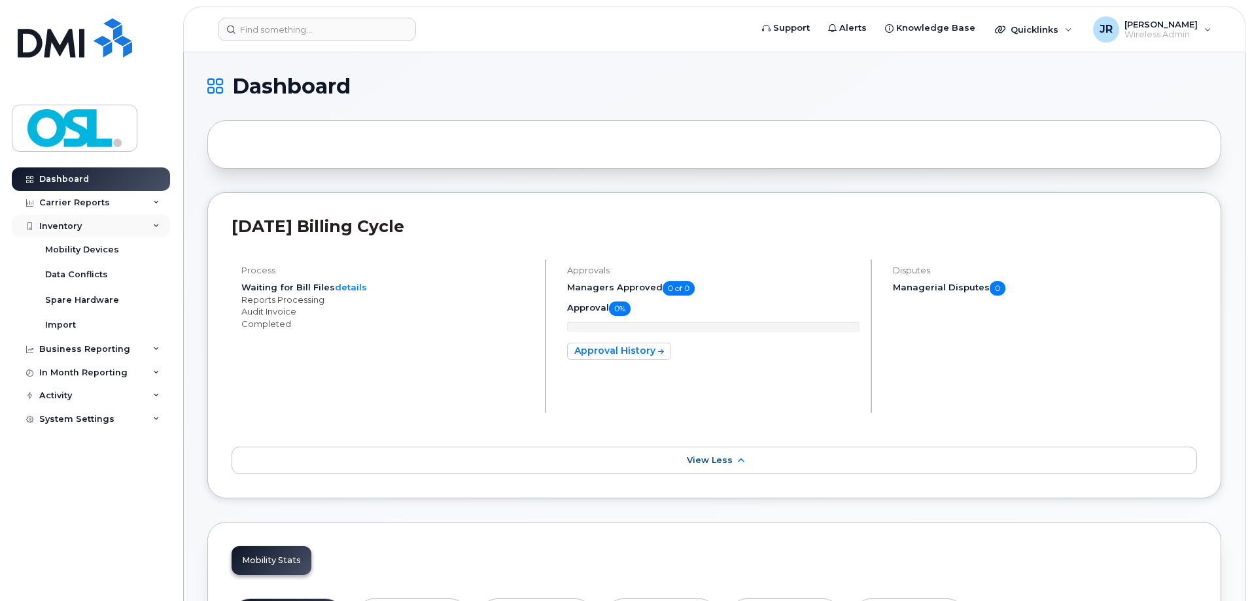
click at [159, 217] on div "Inventory" at bounding box center [91, 226] width 158 height 24
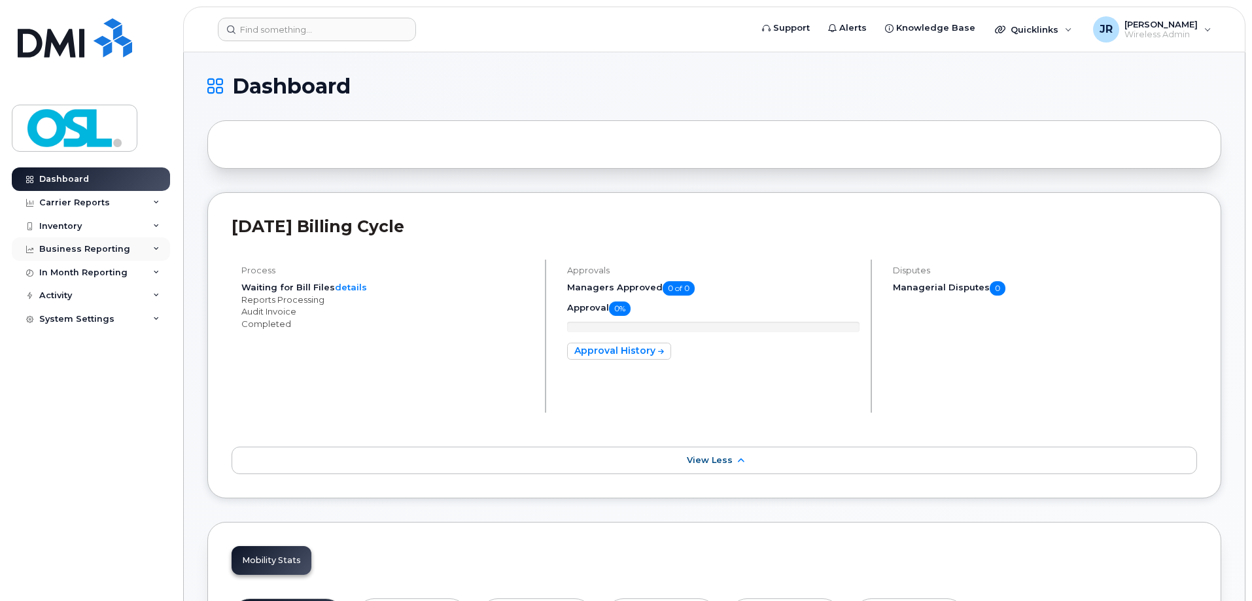
click at [163, 256] on div "Business Reporting" at bounding box center [91, 249] width 158 height 24
click at [163, 269] on div "In Month Reporting" at bounding box center [91, 273] width 158 height 24
click at [162, 298] on div "Activity" at bounding box center [91, 296] width 158 height 24
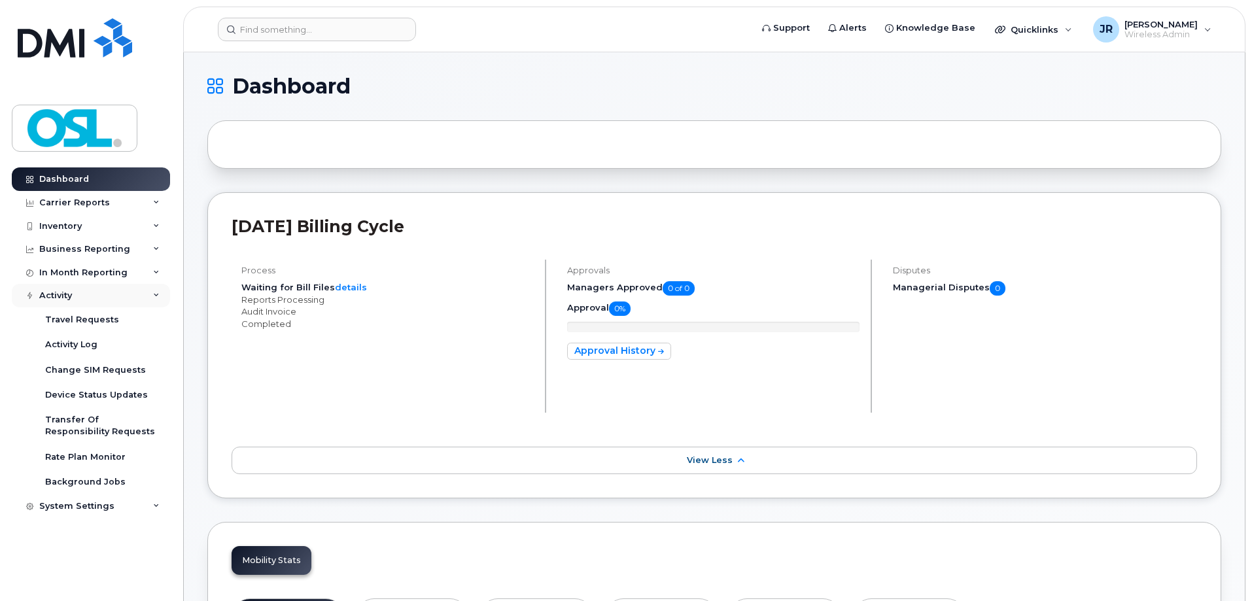
click at [162, 298] on div "Activity" at bounding box center [91, 296] width 158 height 24
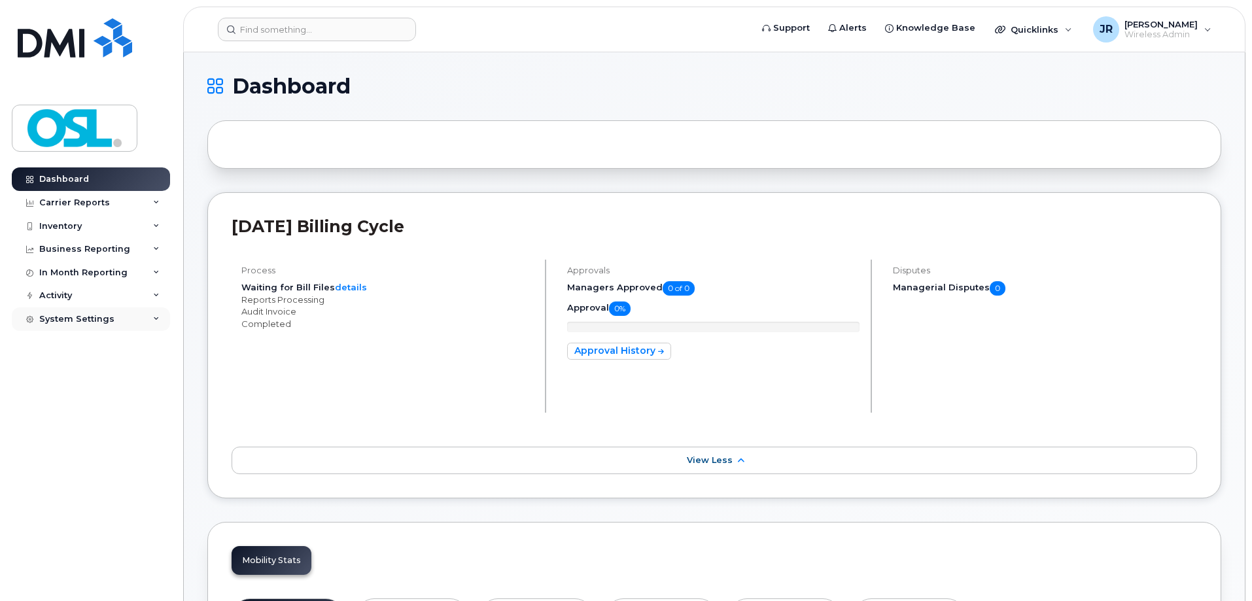
click at [158, 316] on icon at bounding box center [156, 319] width 7 height 7
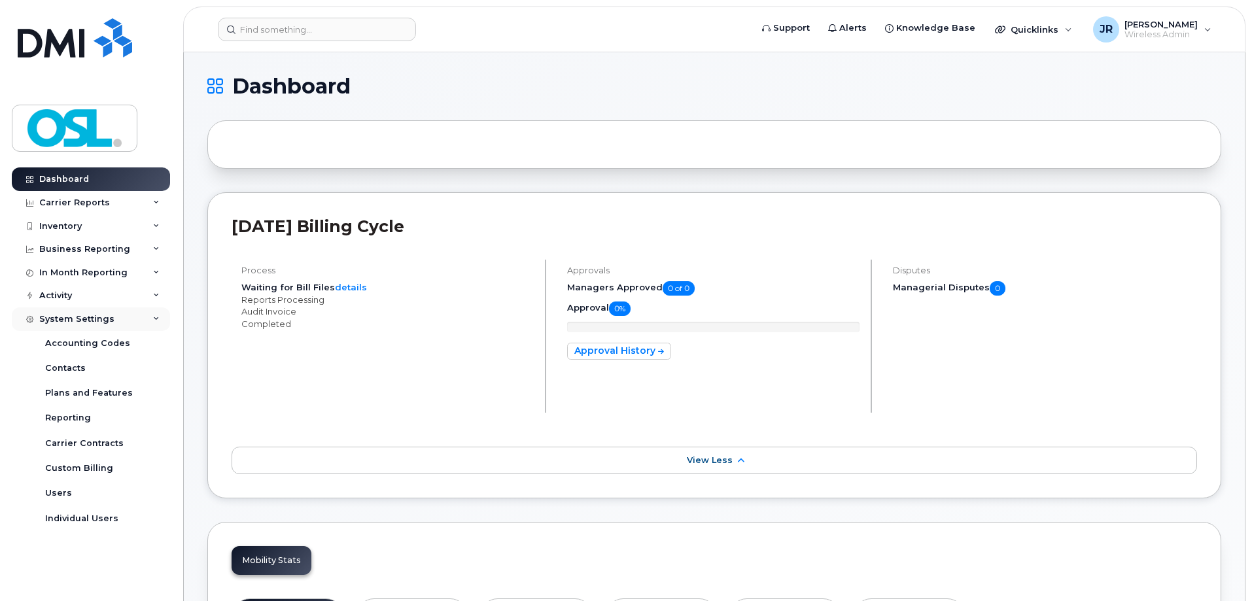
click at [158, 316] on icon at bounding box center [156, 319] width 7 height 7
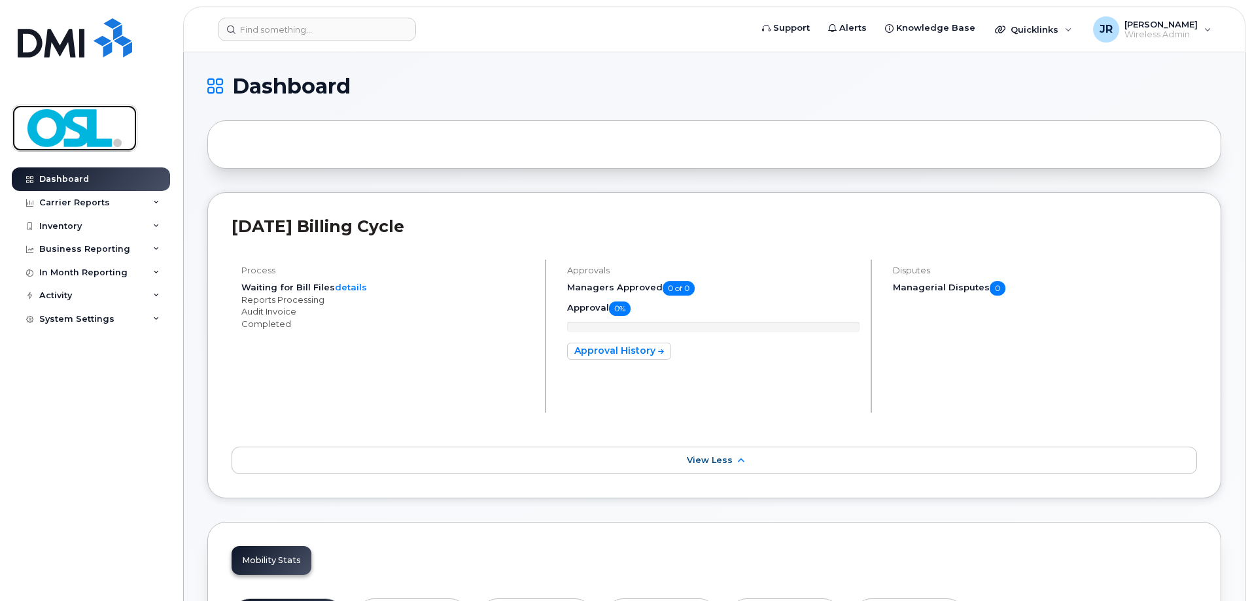
click at [75, 139] on img at bounding box center [74, 128] width 101 height 38
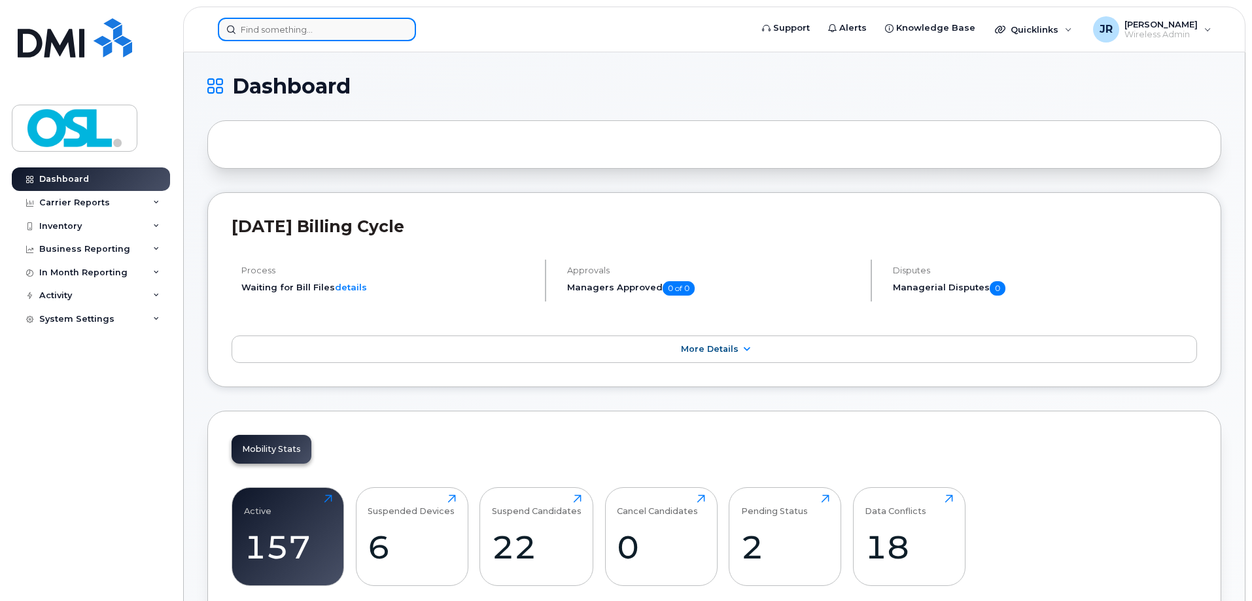
click at [288, 36] on input at bounding box center [317, 30] width 198 height 24
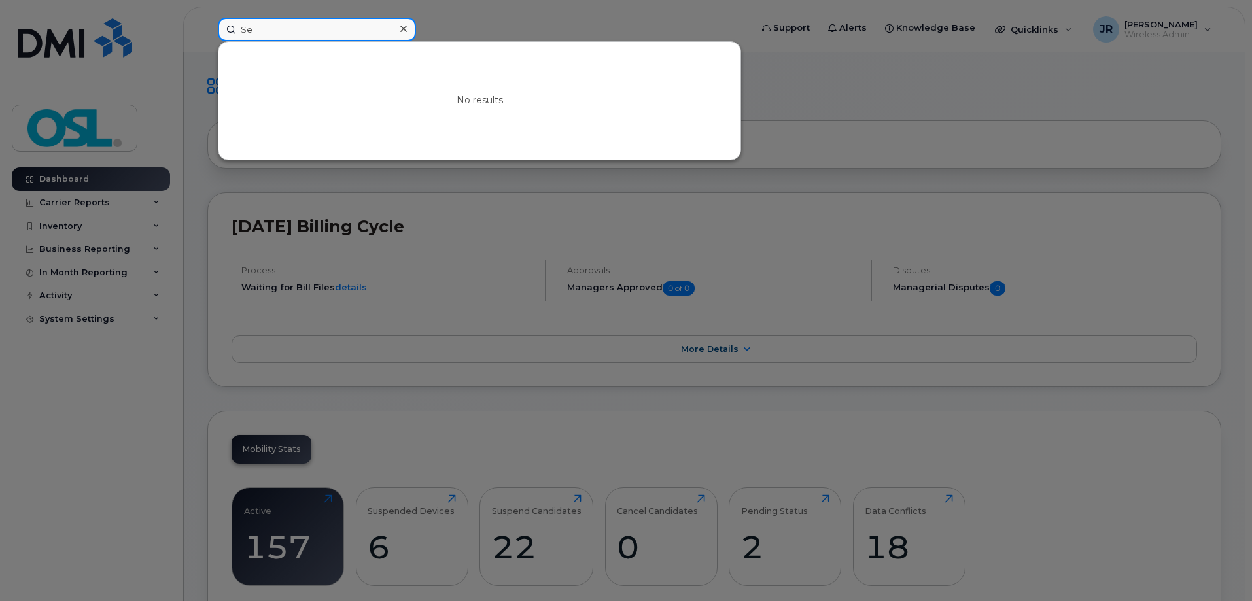
type input "S"
type input "O"
type input "OSL Direct"
click at [427, 19] on div at bounding box center [626, 300] width 1252 height 601
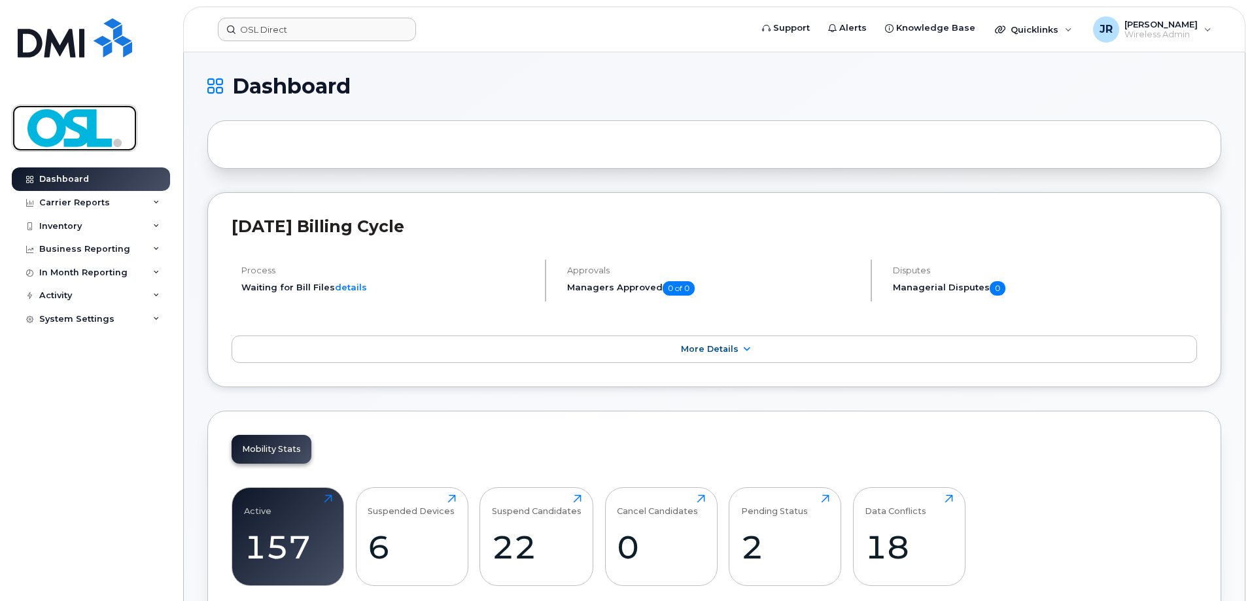
click at [77, 141] on img at bounding box center [74, 128] width 101 height 38
